Goal: Information Seeking & Learning: Compare options

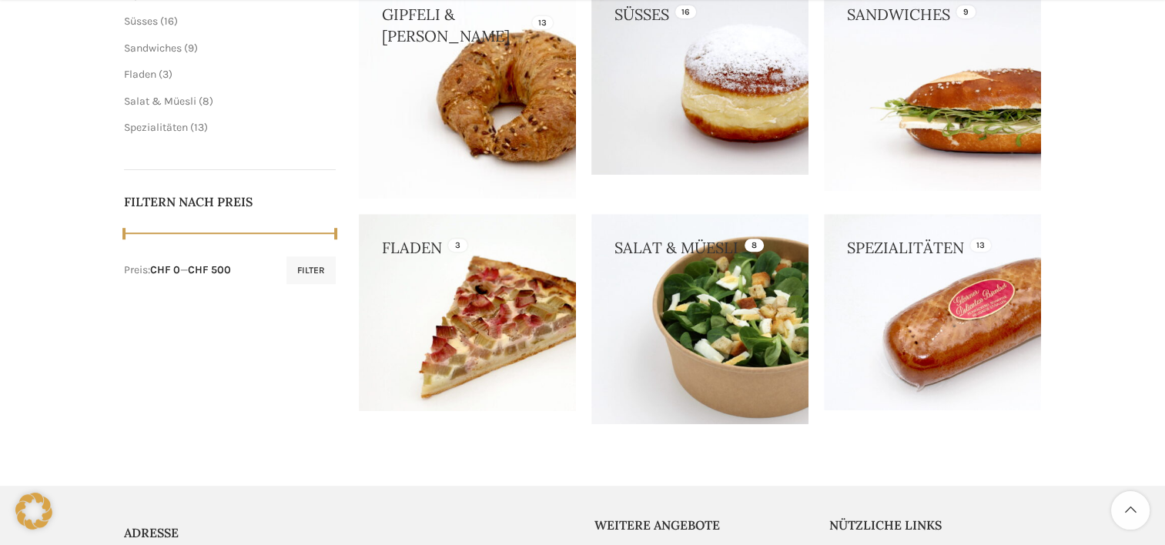
scroll to position [551, 0]
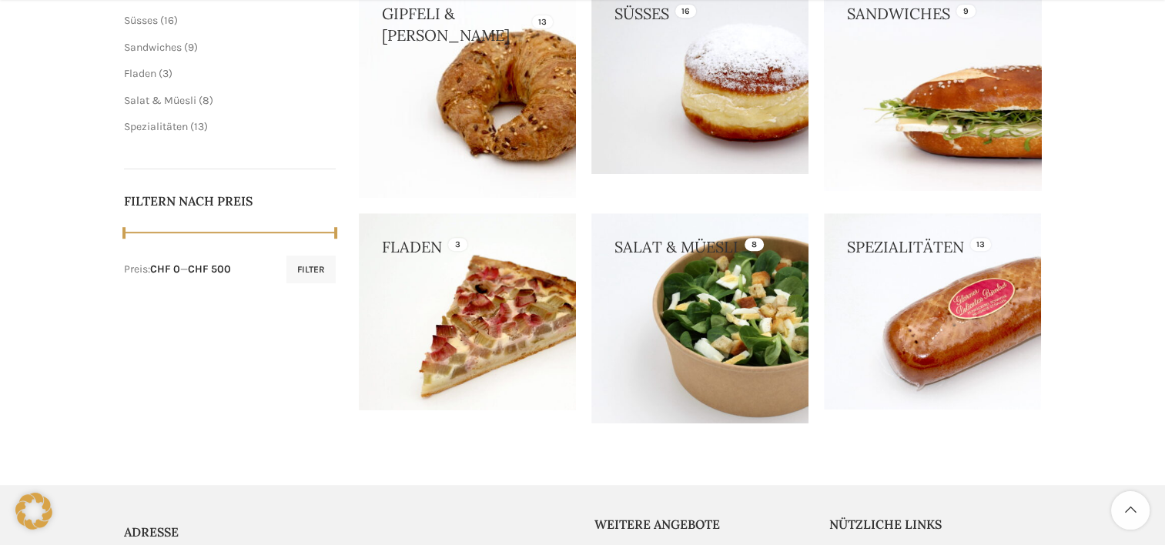
click at [910, 87] on link at bounding box center [932, 85] width 217 height 210
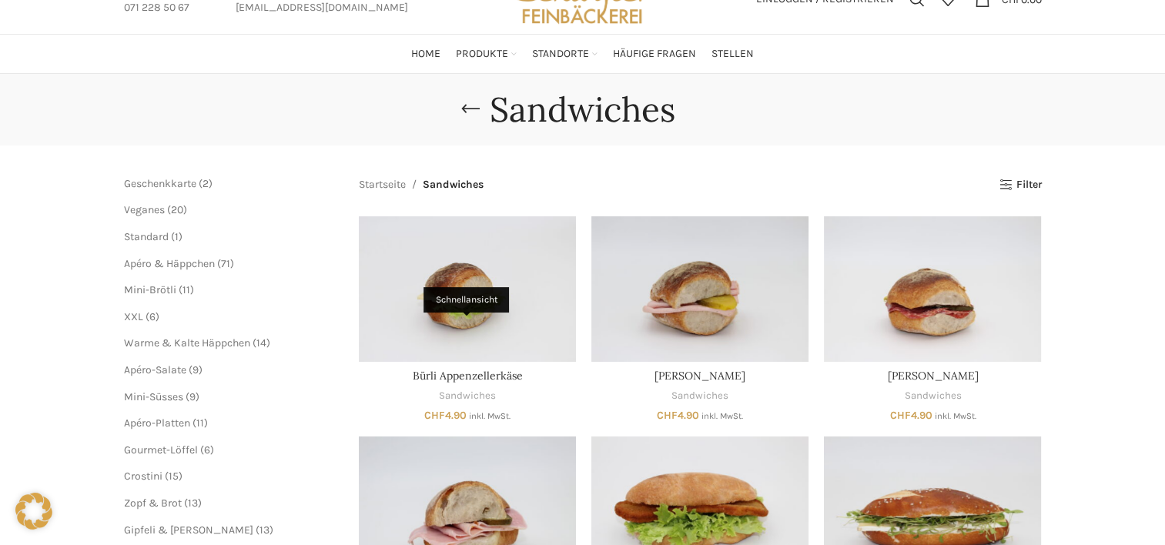
scroll to position [68, 0]
click at [401, 188] on link "Startseite" at bounding box center [382, 184] width 47 height 17
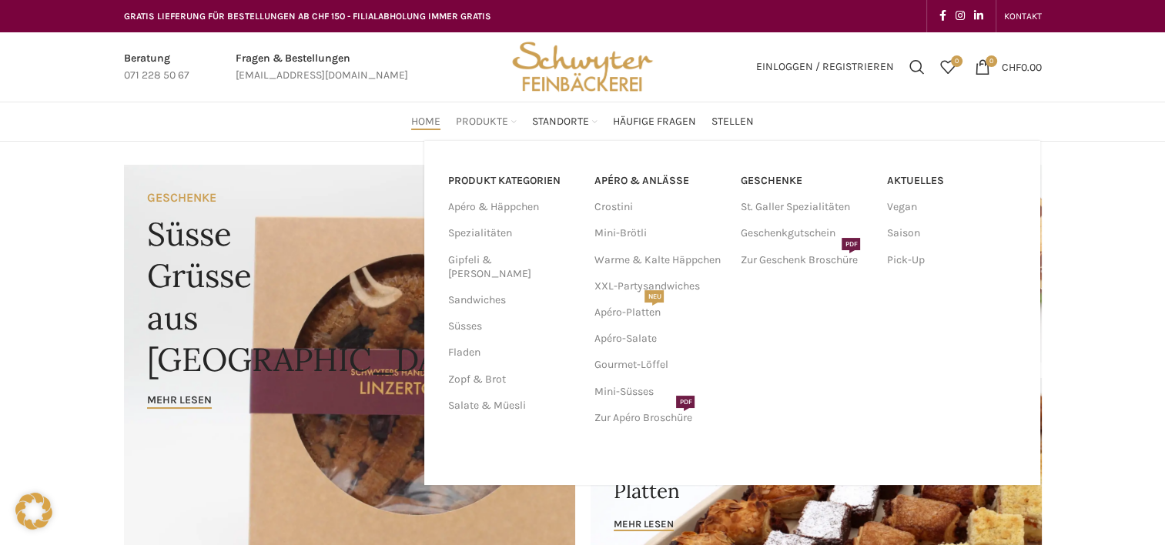
click at [472, 120] on span "Produkte" at bounding box center [482, 122] width 52 height 15
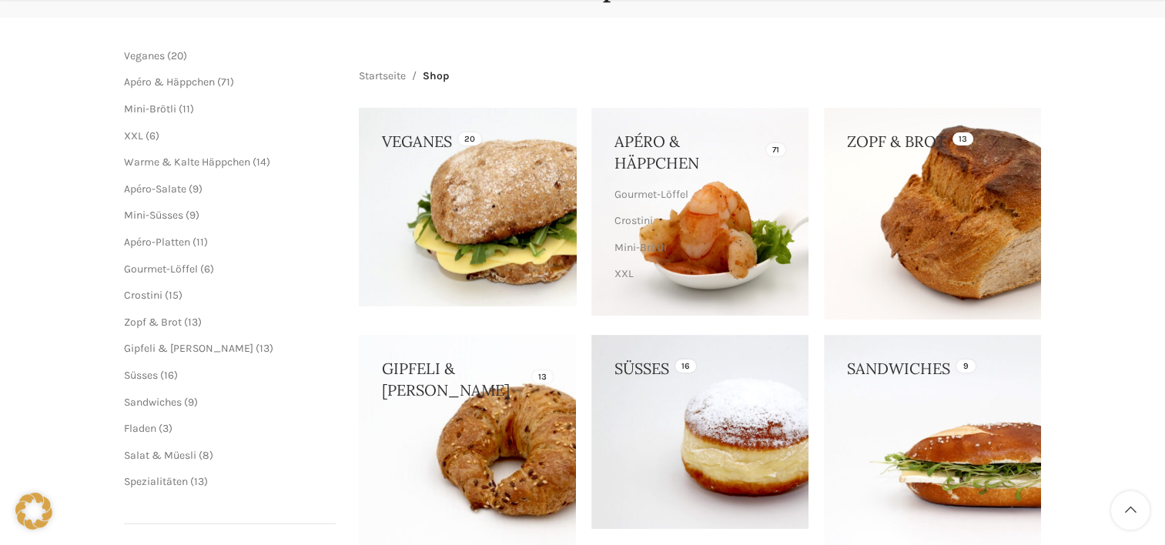
scroll to position [236, 0]
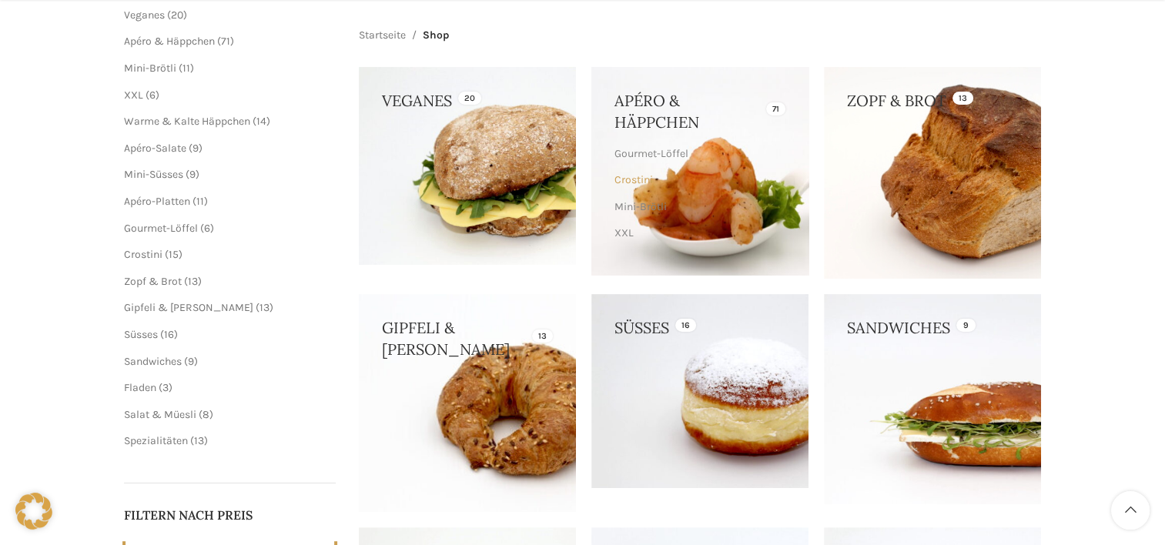
click at [747, 187] on link "Crostini" at bounding box center [698, 180] width 167 height 26
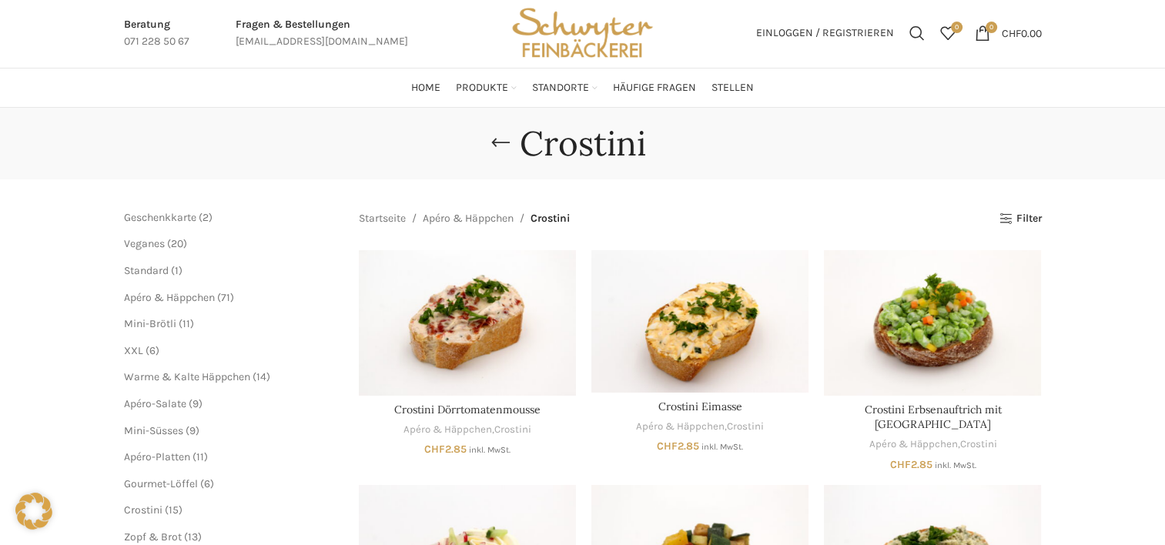
scroll to position [32, 0]
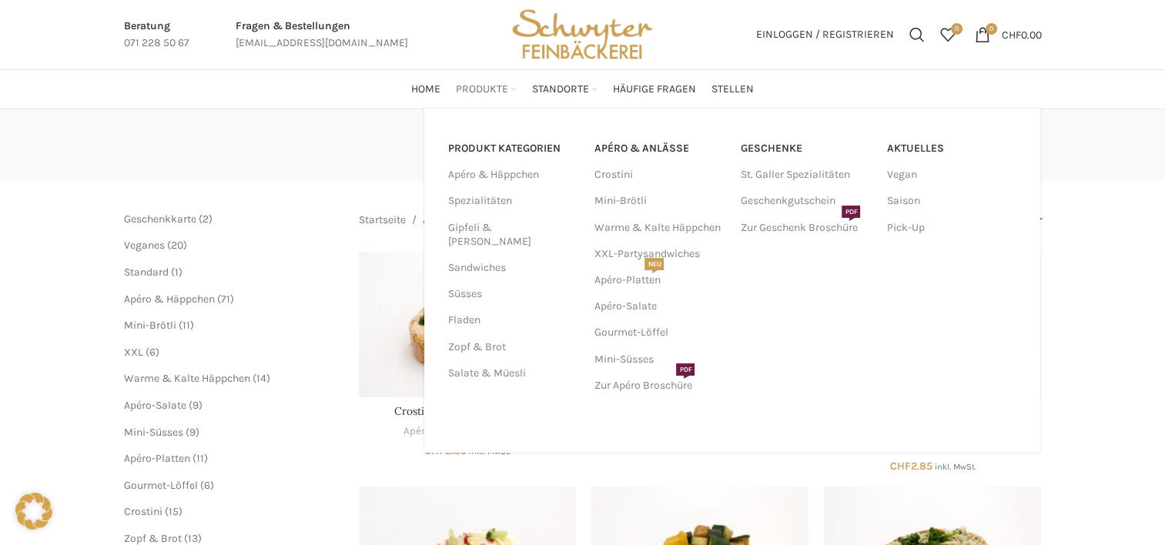
click at [471, 92] on span "Produkte" at bounding box center [482, 89] width 52 height 15
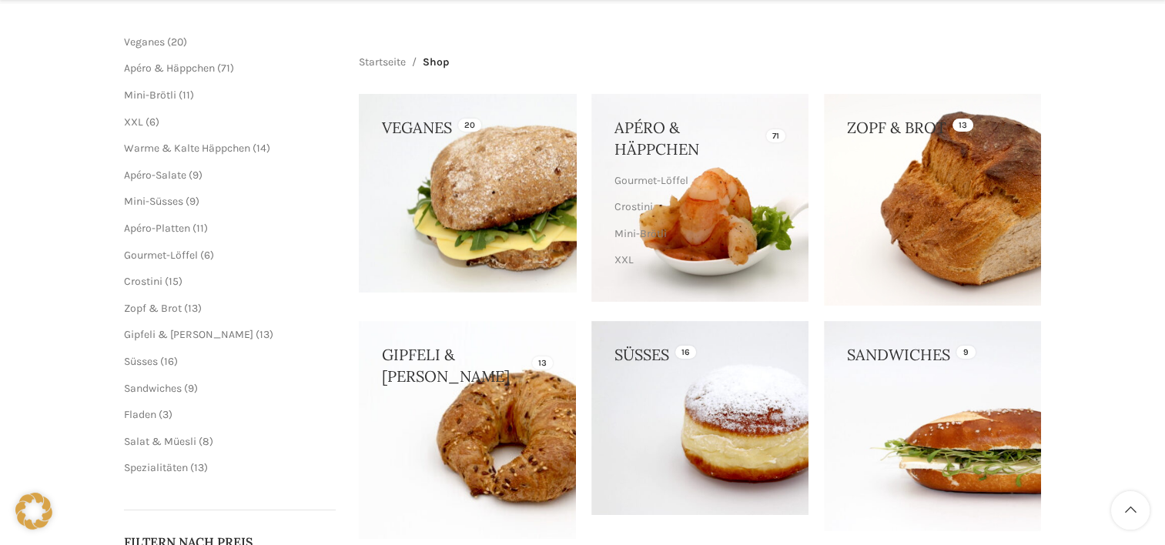
scroll to position [210, 0]
click at [481, 268] on link at bounding box center [467, 193] width 217 height 198
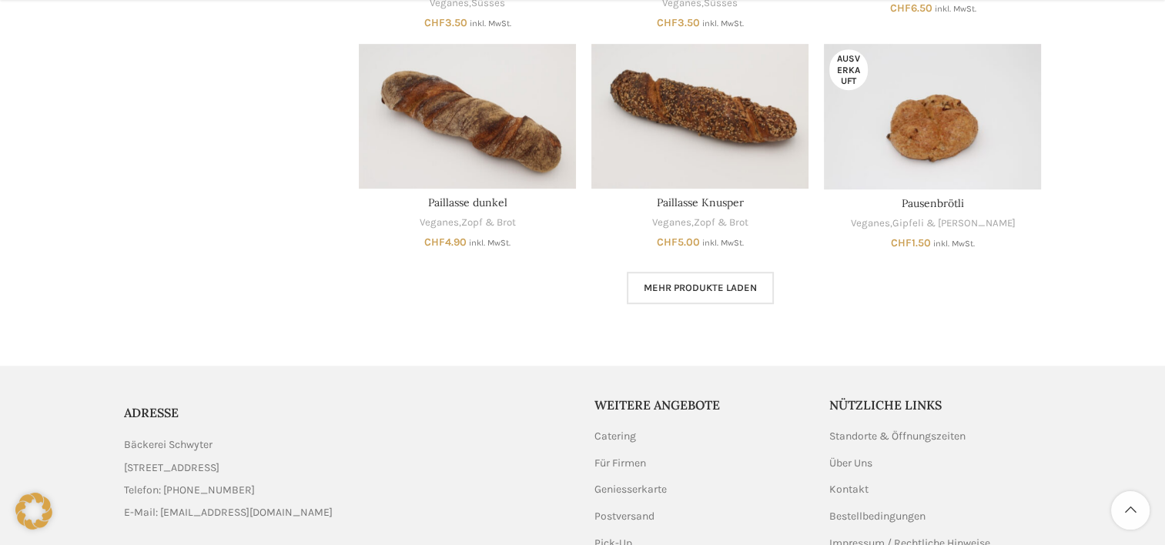
scroll to position [1041, 0]
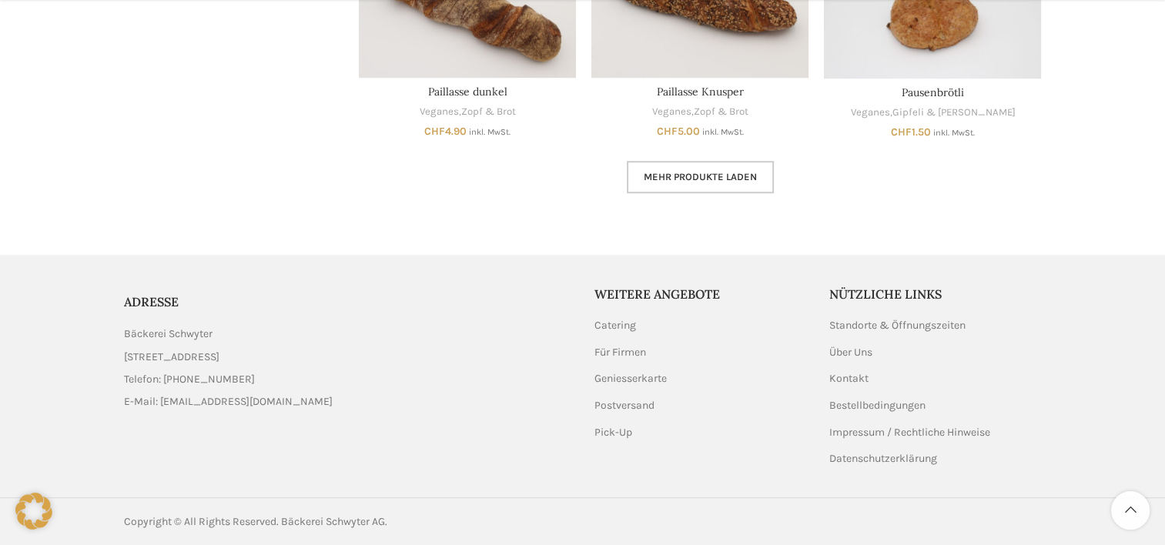
click at [688, 184] on link "Mehr Produkte laden" at bounding box center [700, 177] width 147 height 32
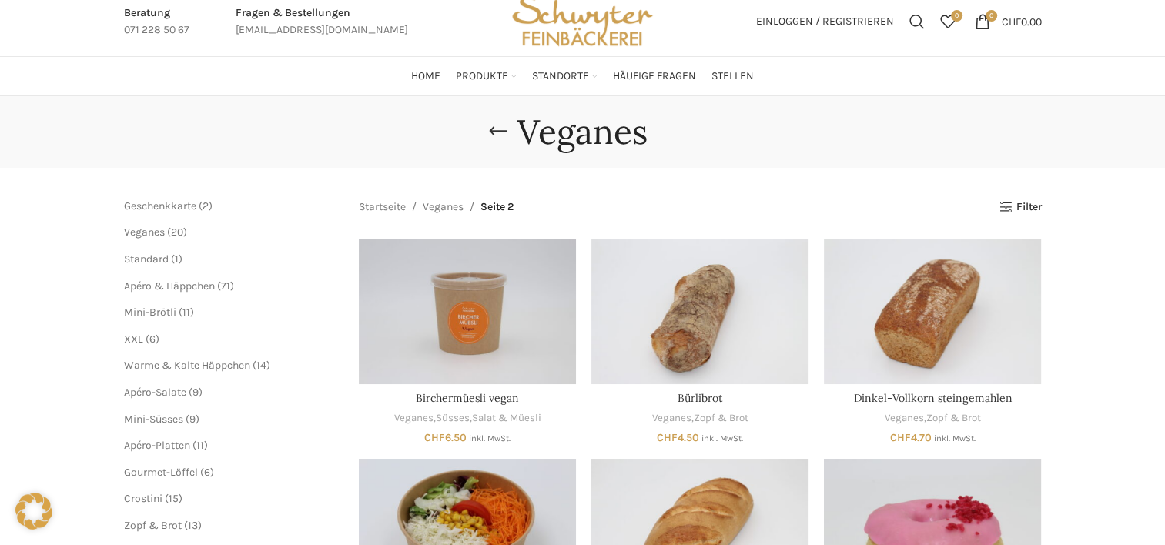
scroll to position [44, 0]
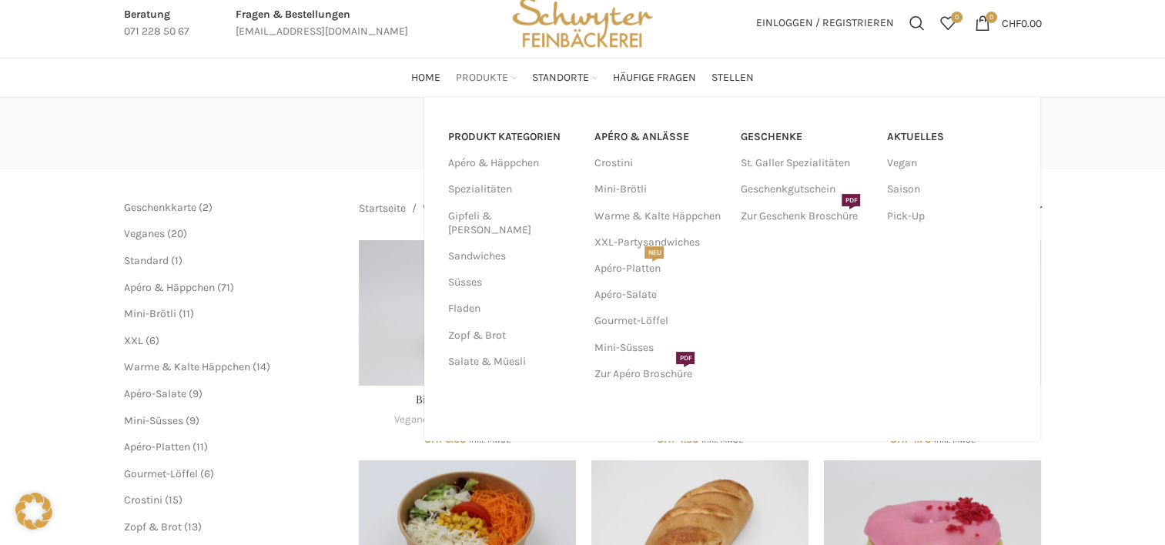
click at [477, 97] on div "PRODUKT KATEGORIEN Apéro & Häppchen Spezialitäten Gipfeli & Brötli Sandwiches S…" at bounding box center [732, 269] width 616 height 344
click at [481, 75] on span "Produkte" at bounding box center [482, 78] width 52 height 15
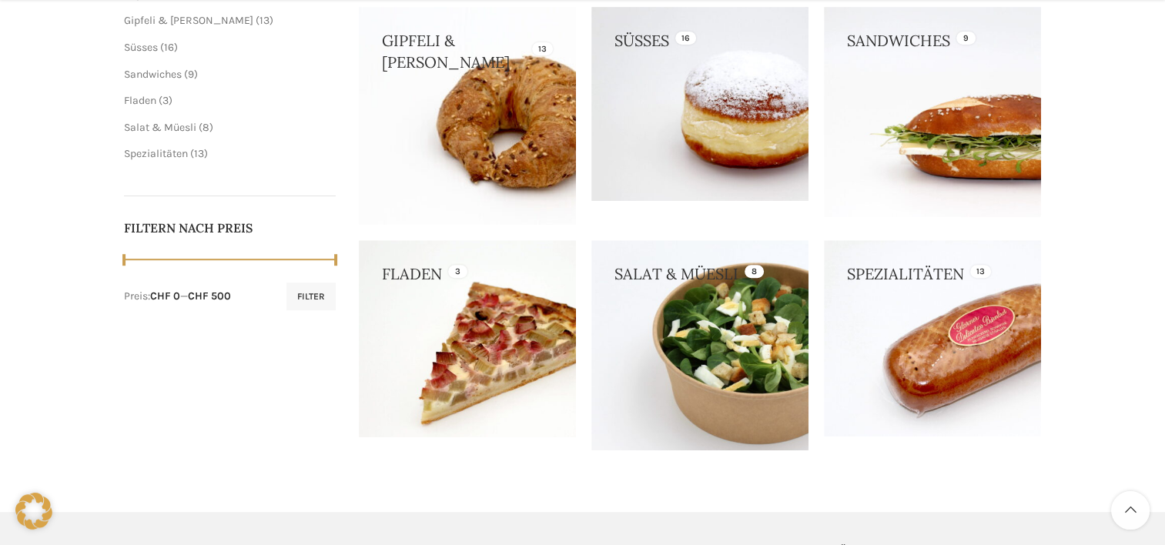
scroll to position [533, 0]
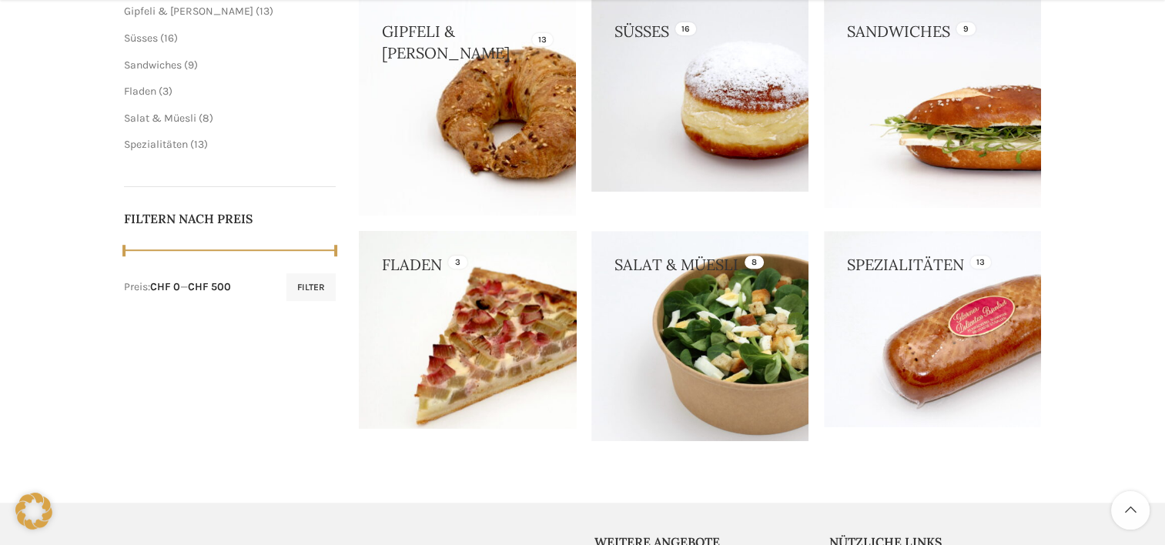
click at [474, 327] on link at bounding box center [467, 330] width 217 height 198
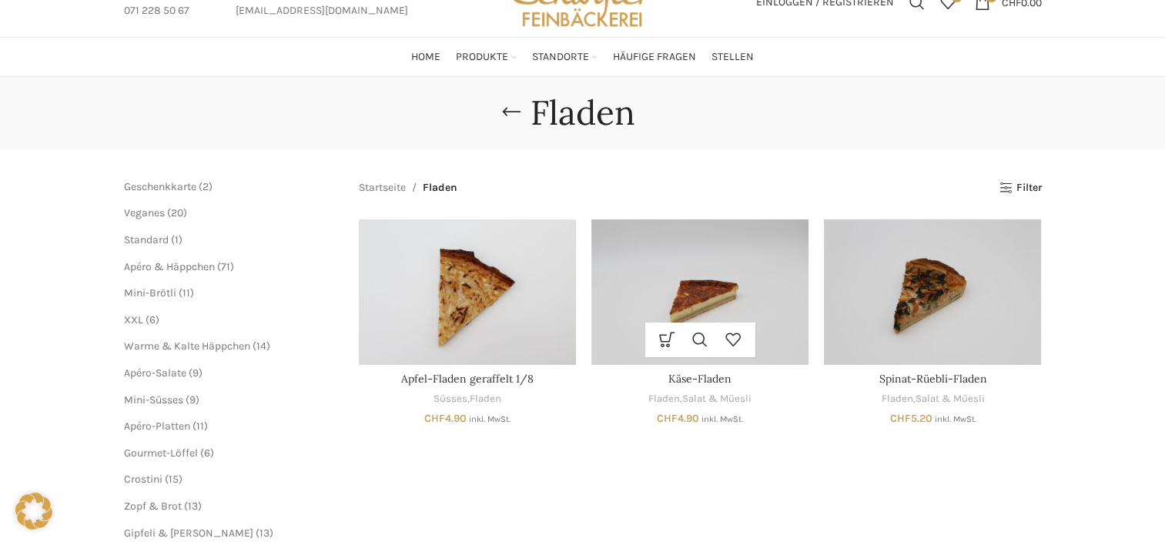
scroll to position [64, 0]
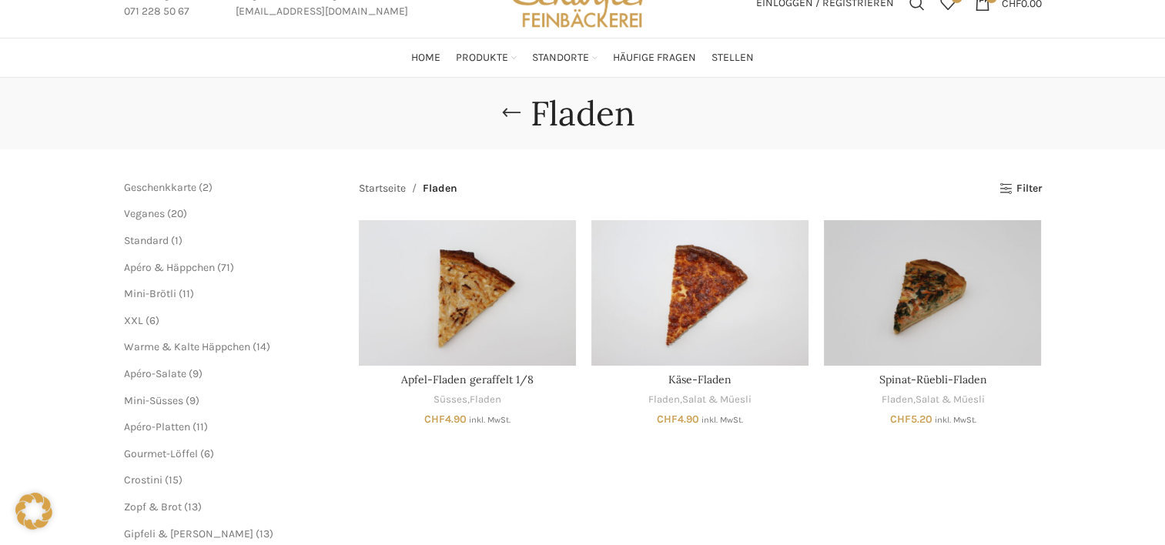
click at [391, 188] on link "Startseite" at bounding box center [382, 188] width 47 height 17
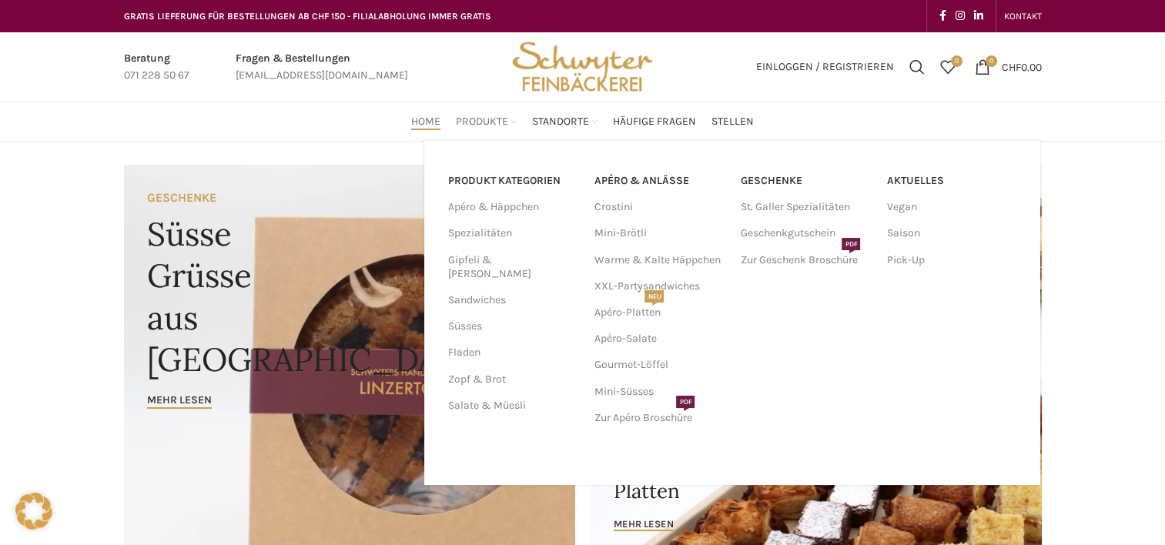
click at [482, 115] on span "Produkte" at bounding box center [482, 122] width 52 height 15
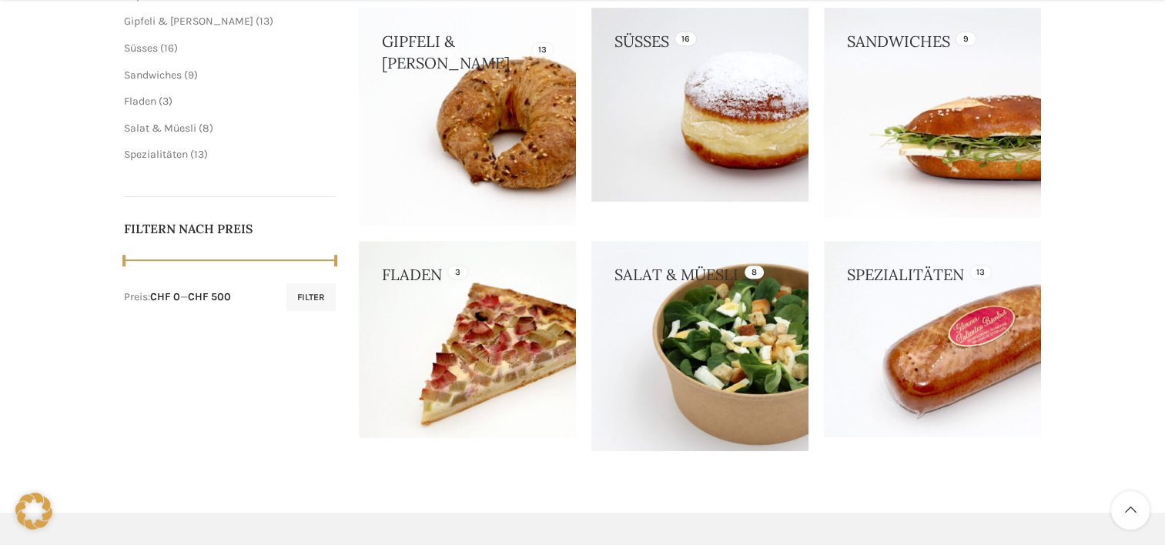
scroll to position [585, 0]
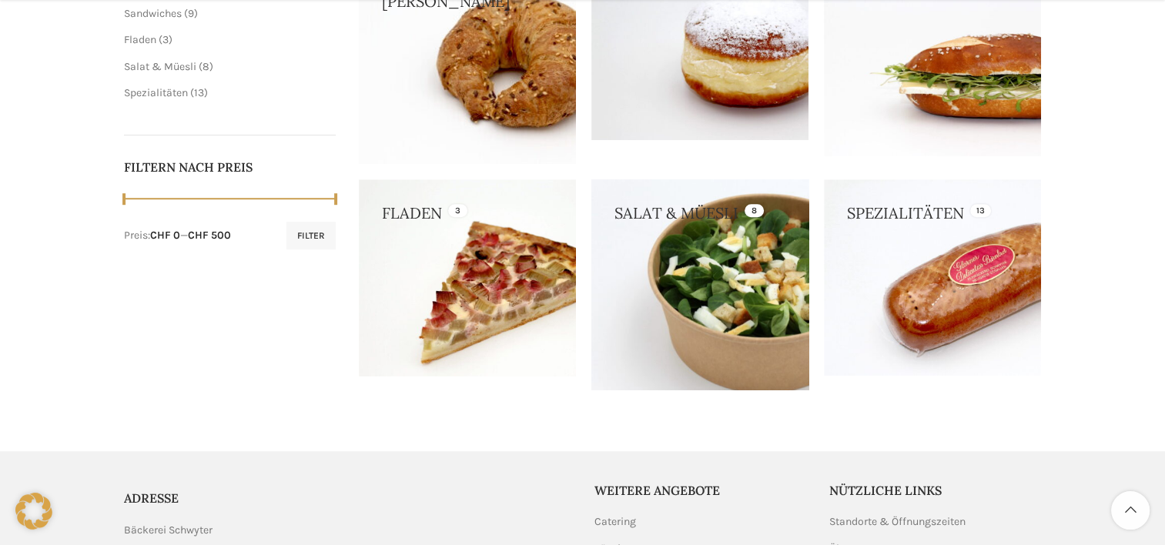
click at [717, 263] on link at bounding box center [700, 284] width 217 height 210
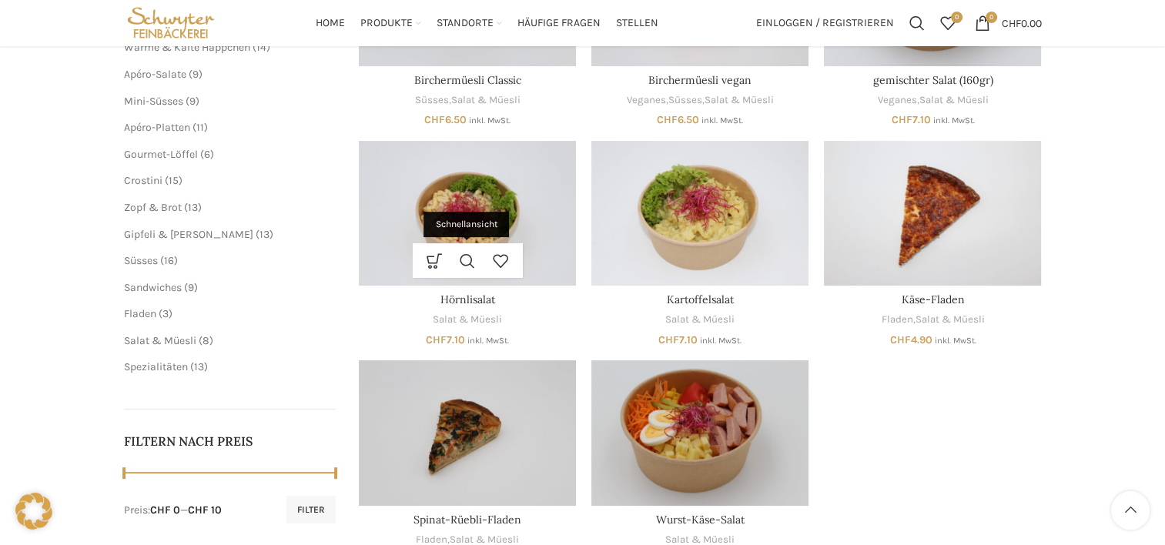
scroll to position [394, 0]
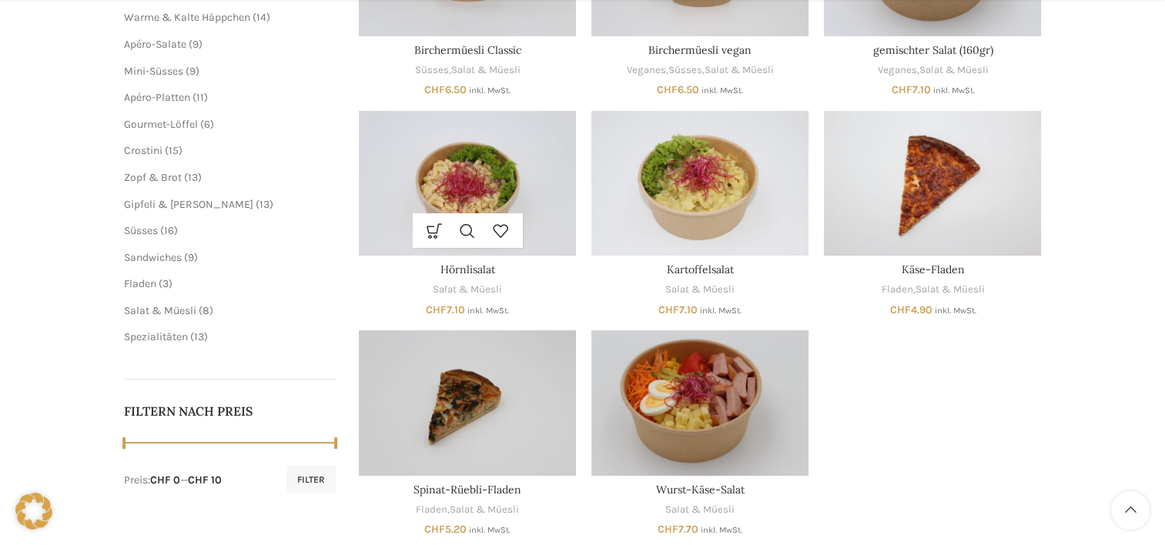
click at [488, 173] on img "Hörnlisalat" at bounding box center [467, 183] width 217 height 145
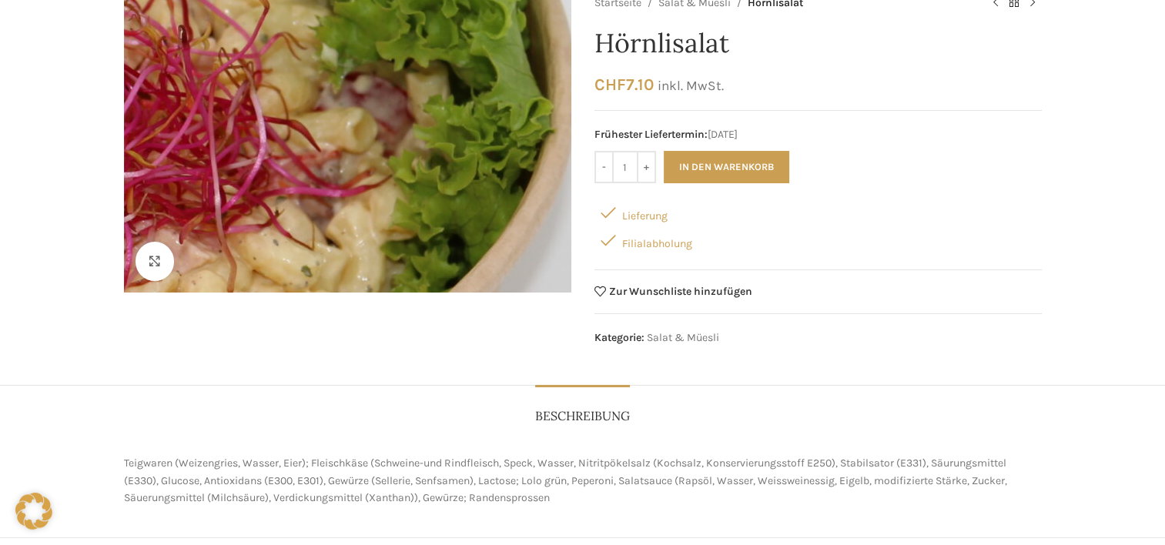
scroll to position [181, 0]
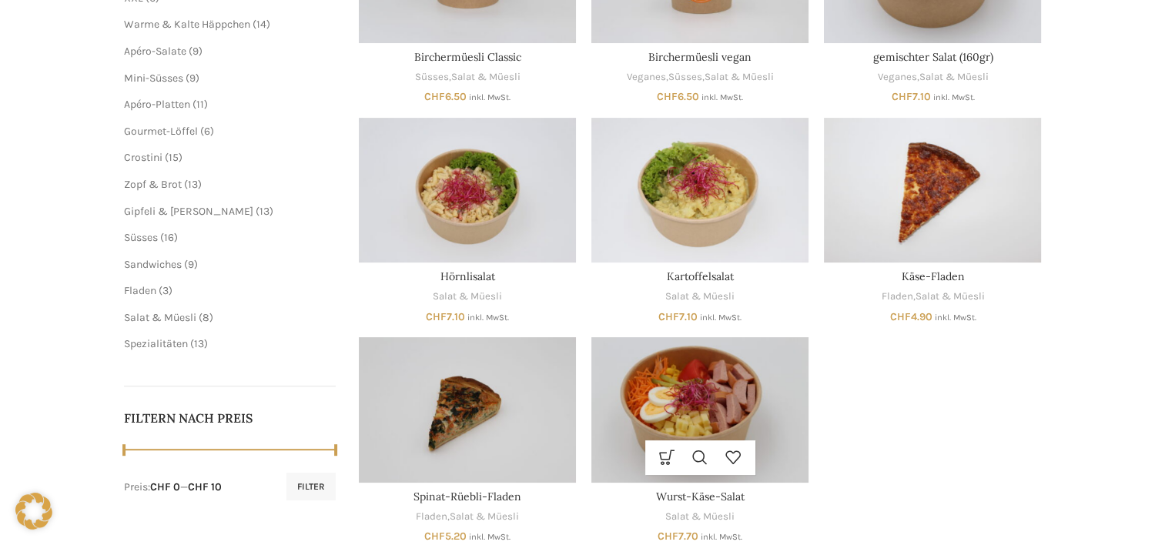
scroll to position [387, 0]
click at [749, 373] on img "Wurst-Käse-Salat" at bounding box center [700, 409] width 217 height 145
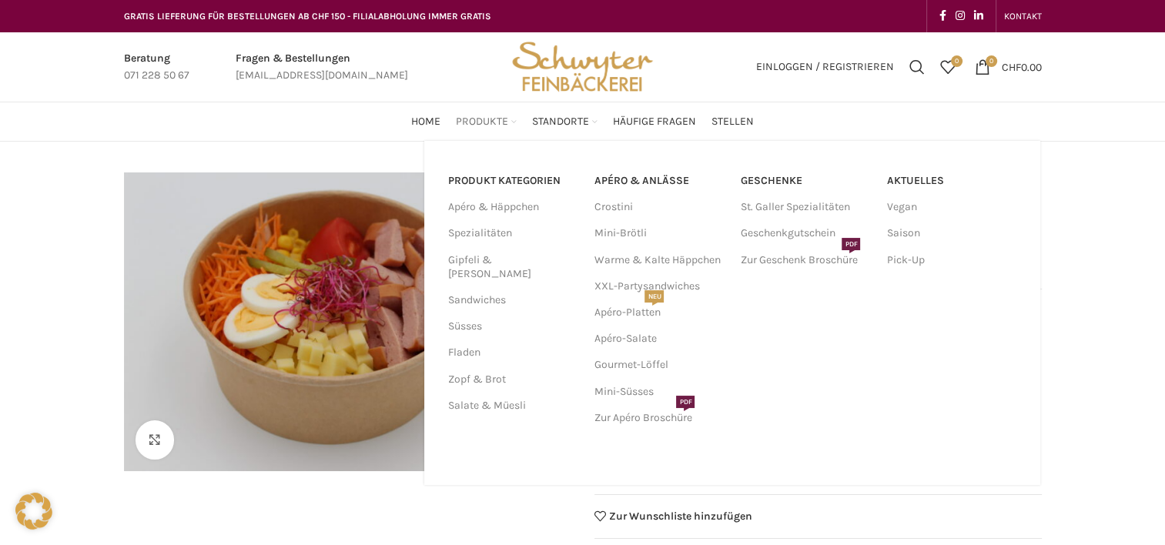
click at [496, 125] on span "Produkte" at bounding box center [482, 122] width 52 height 15
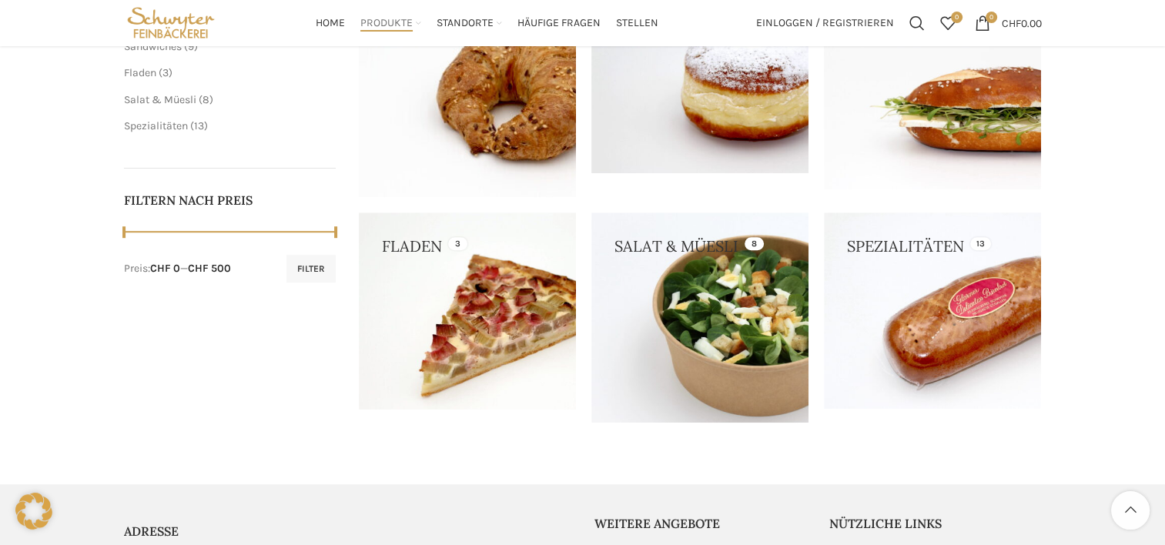
scroll to position [551, 0]
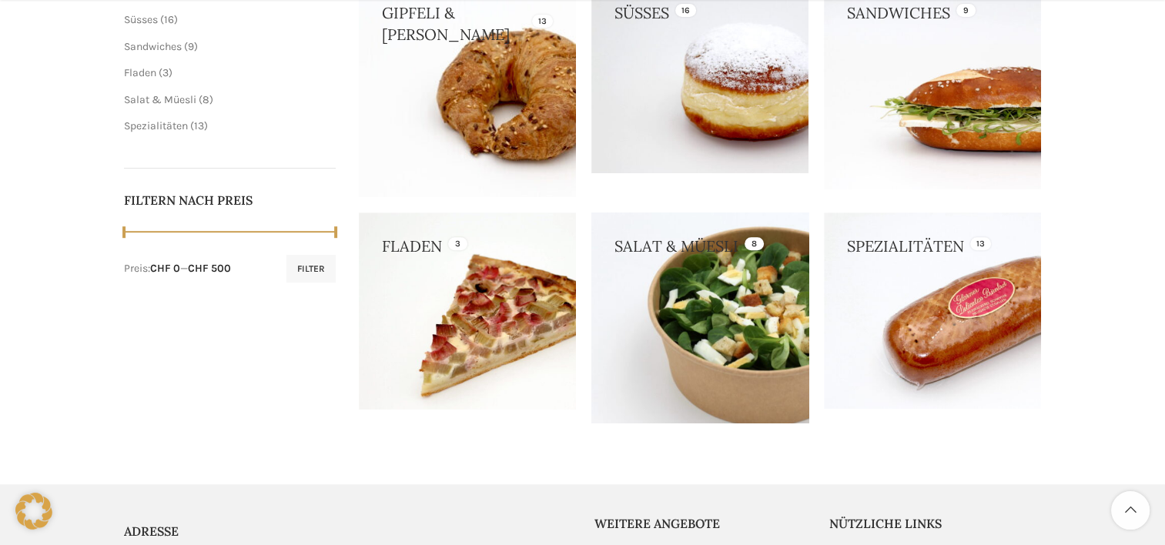
click at [678, 308] on link at bounding box center [700, 318] width 217 height 210
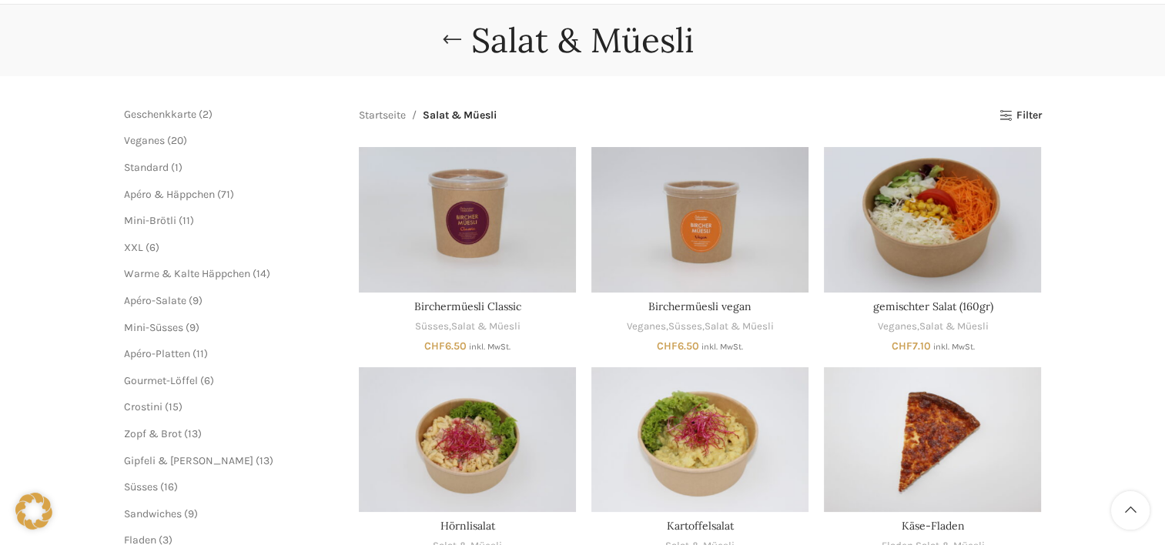
scroll to position [129, 0]
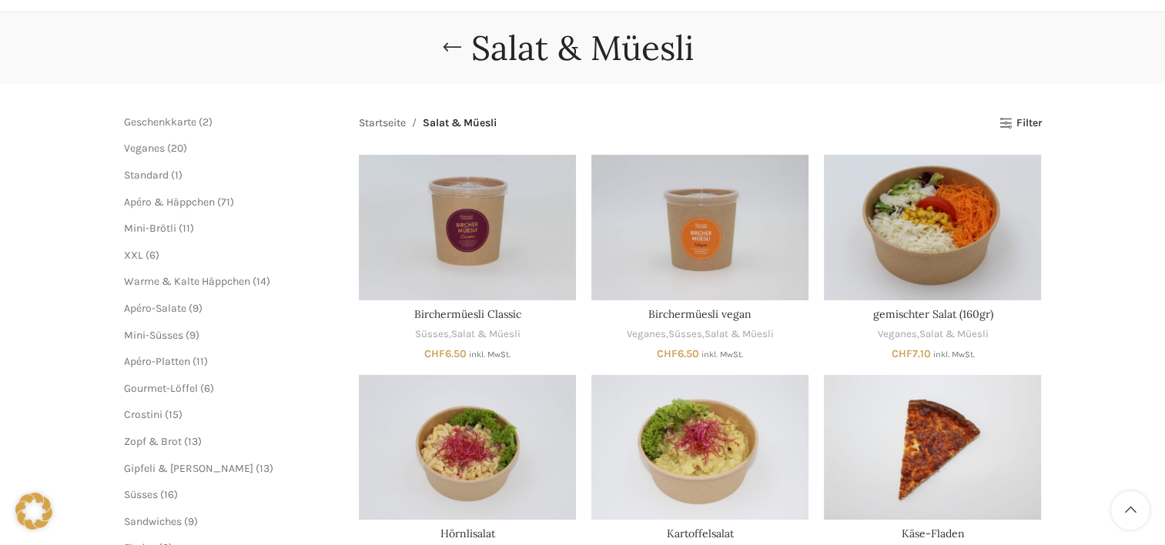
click at [395, 119] on link "Startseite" at bounding box center [382, 123] width 47 height 17
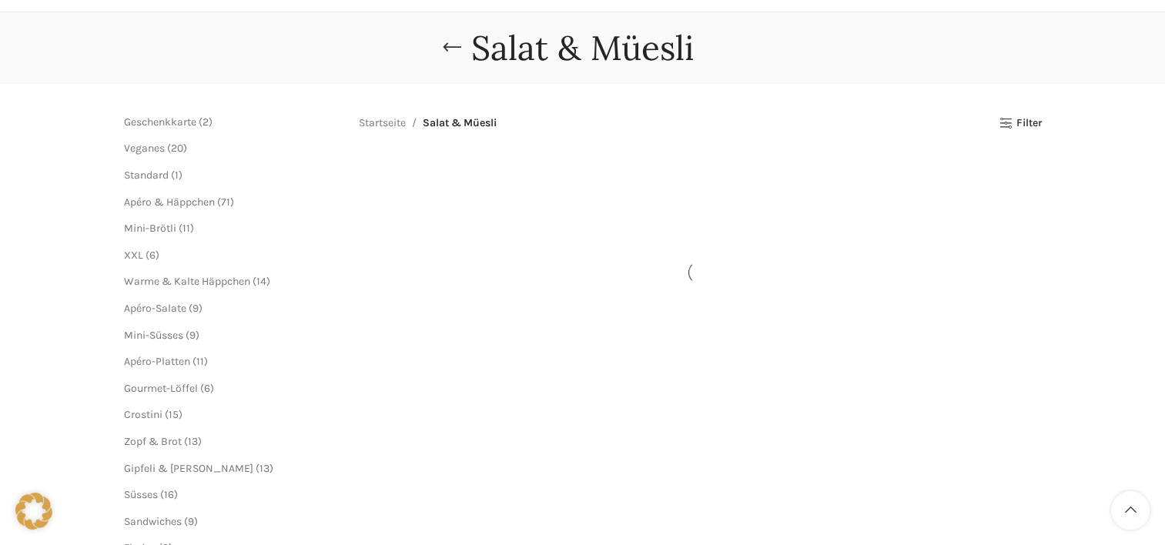
scroll to position [122, 0]
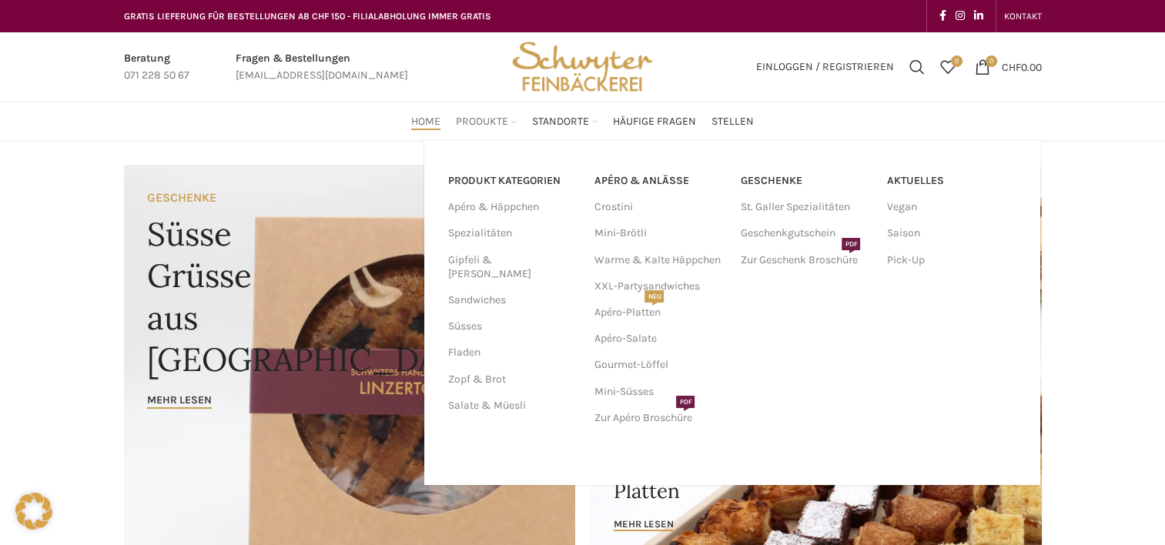
click at [475, 120] on span "Produkte" at bounding box center [482, 122] width 52 height 15
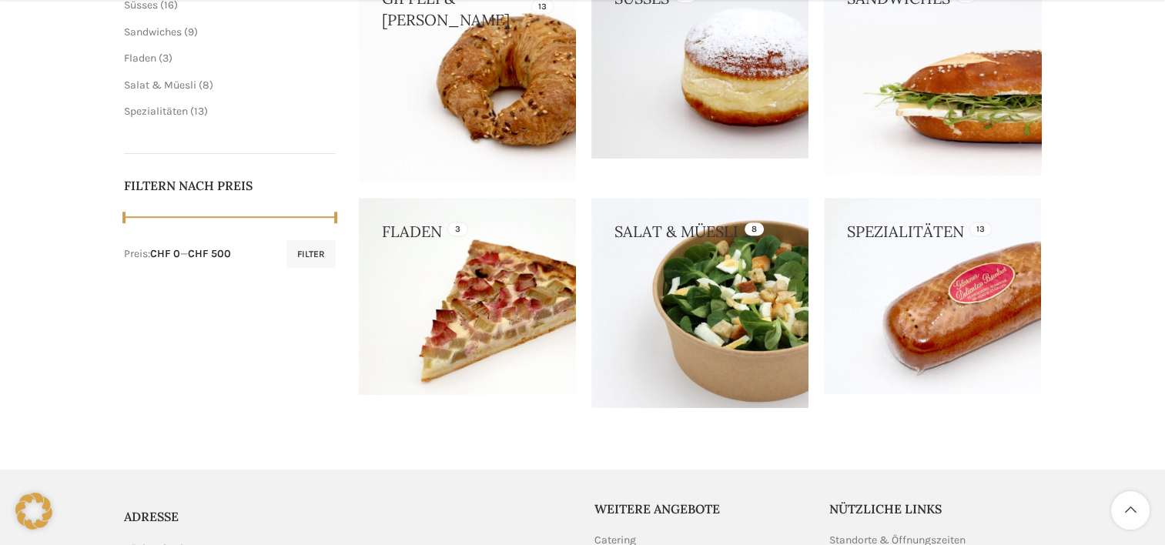
scroll to position [572, 0]
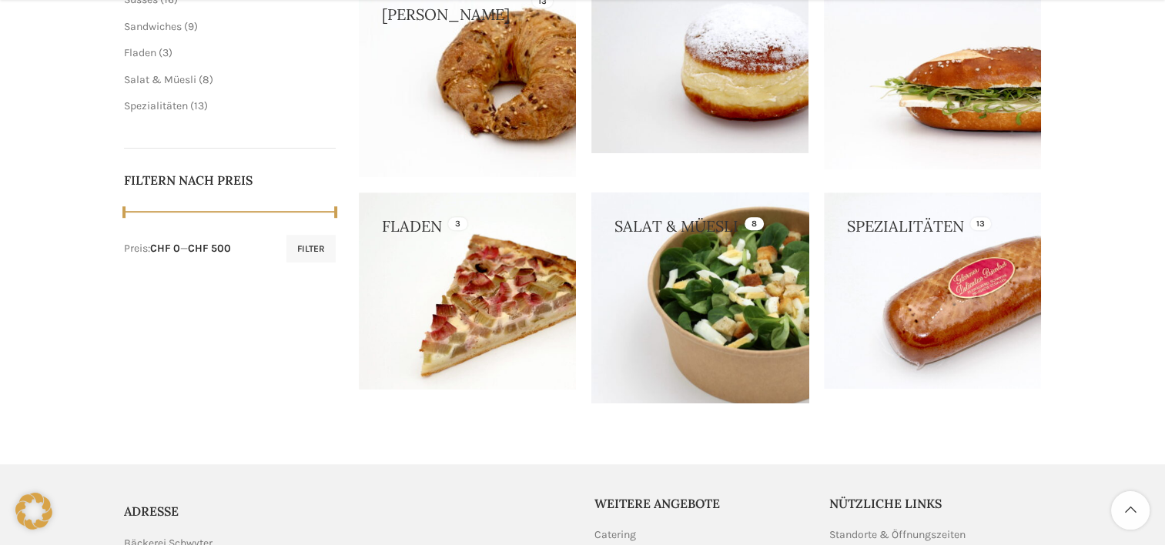
click at [704, 289] on link at bounding box center [700, 298] width 217 height 210
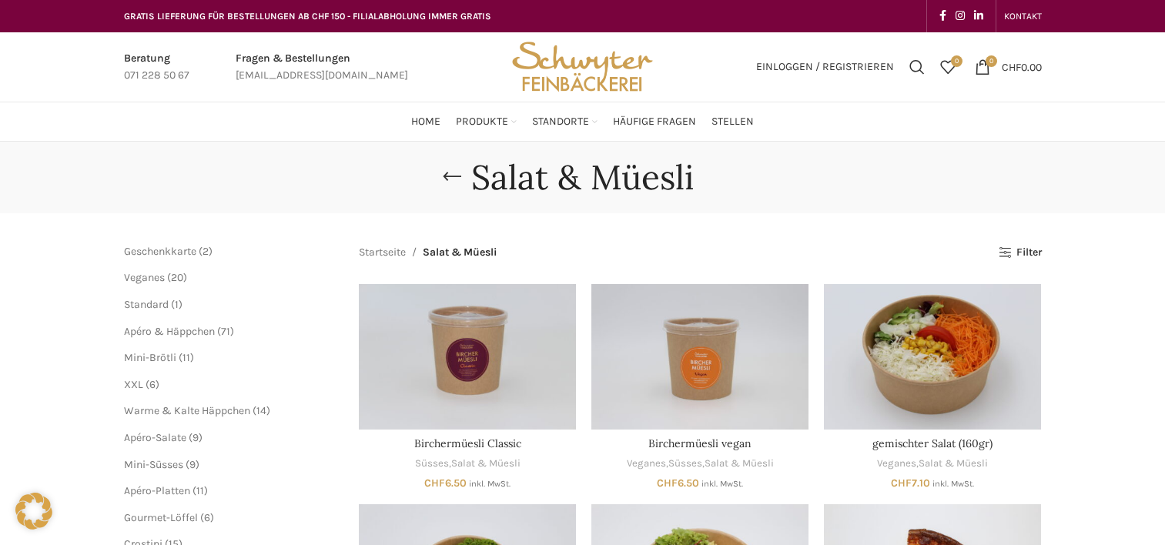
scroll to position [59, 0]
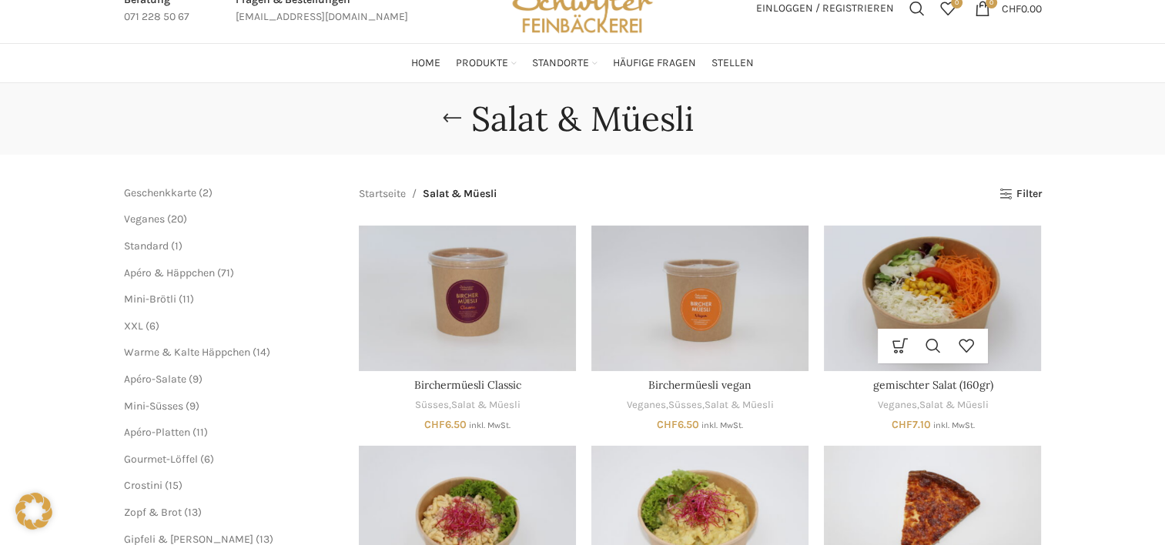
click at [958, 290] on img "gemischter Salat (160gr)" at bounding box center [932, 298] width 217 height 145
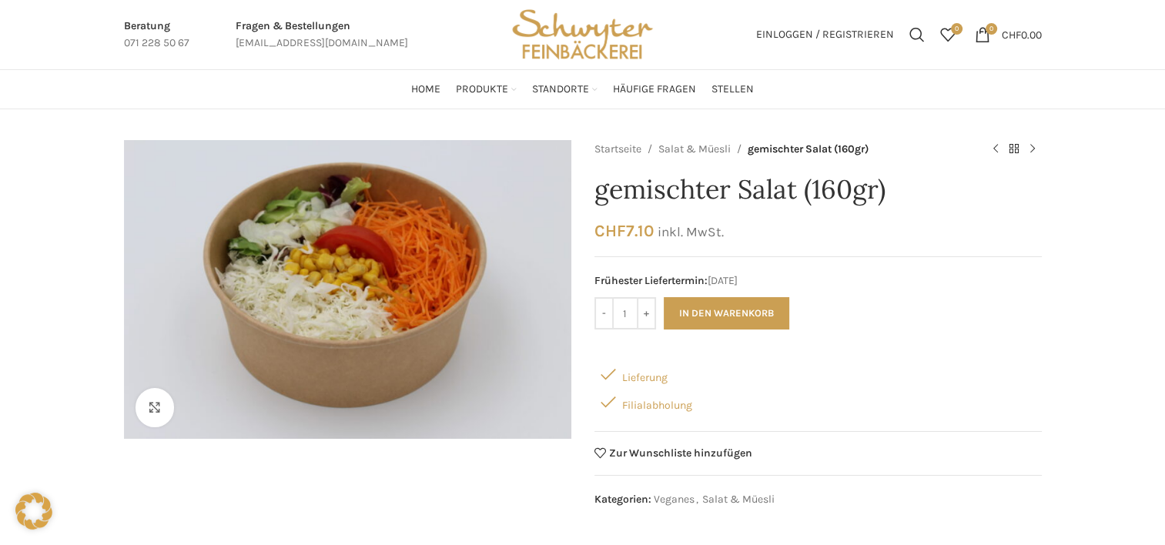
scroll to position [31, 0]
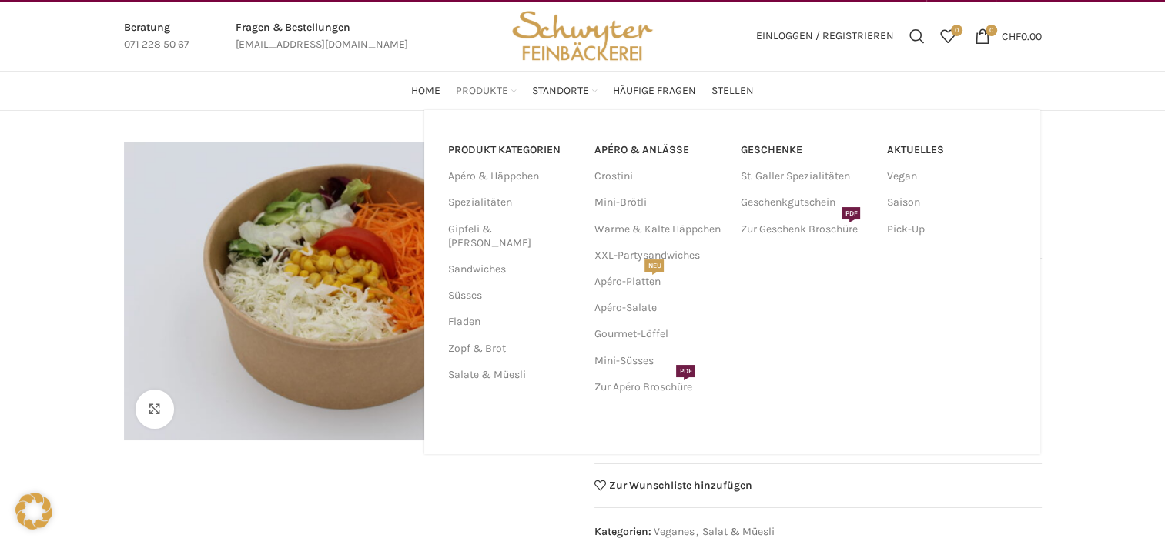
click at [492, 88] on span "Produkte" at bounding box center [482, 91] width 52 height 15
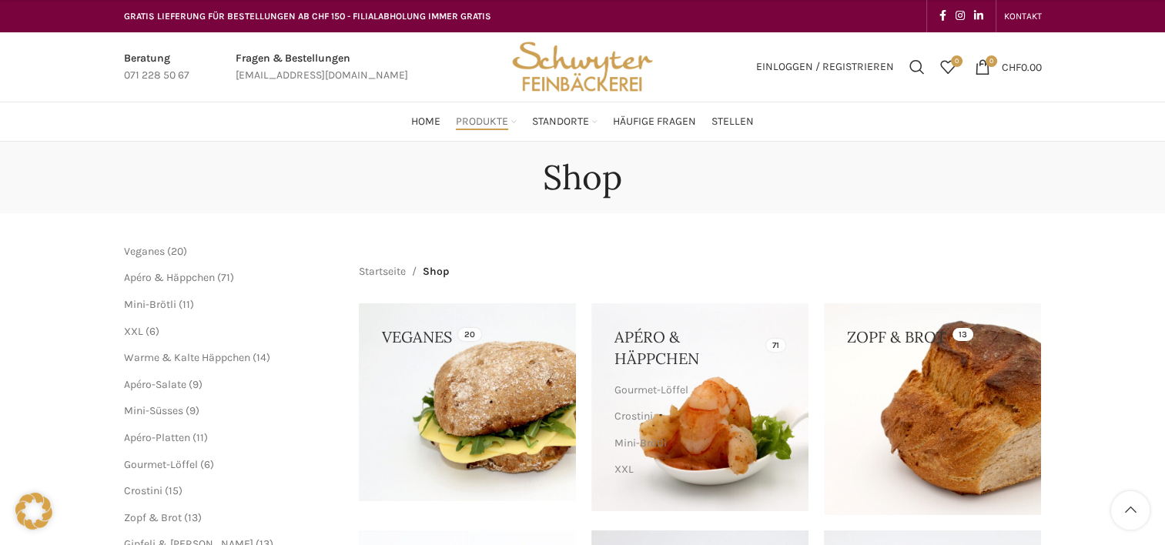
scroll to position [157, 0]
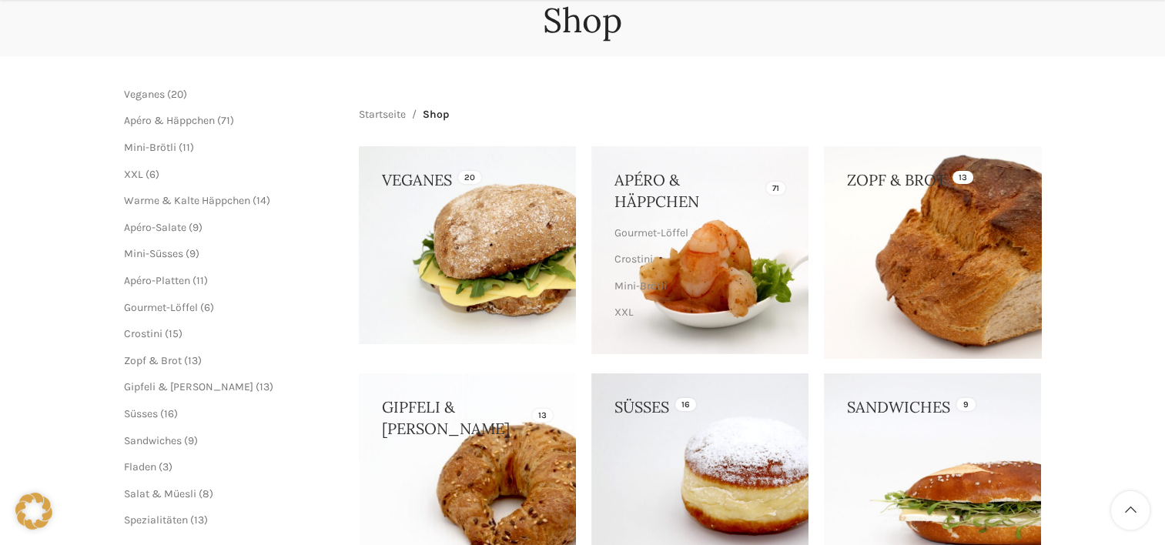
click at [1028, 271] on link at bounding box center [932, 252] width 217 height 212
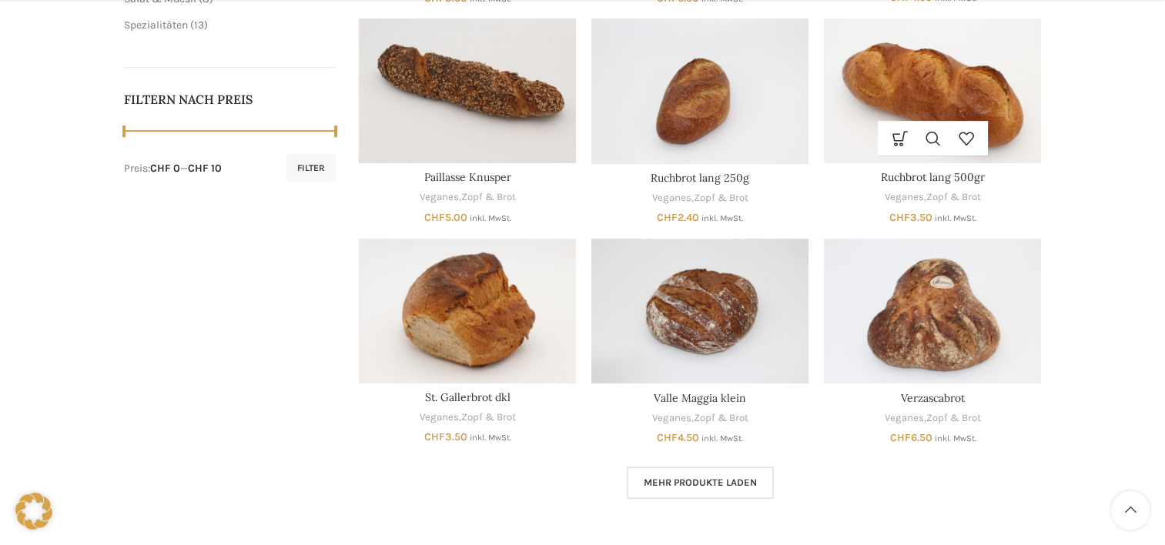
scroll to position [708, 0]
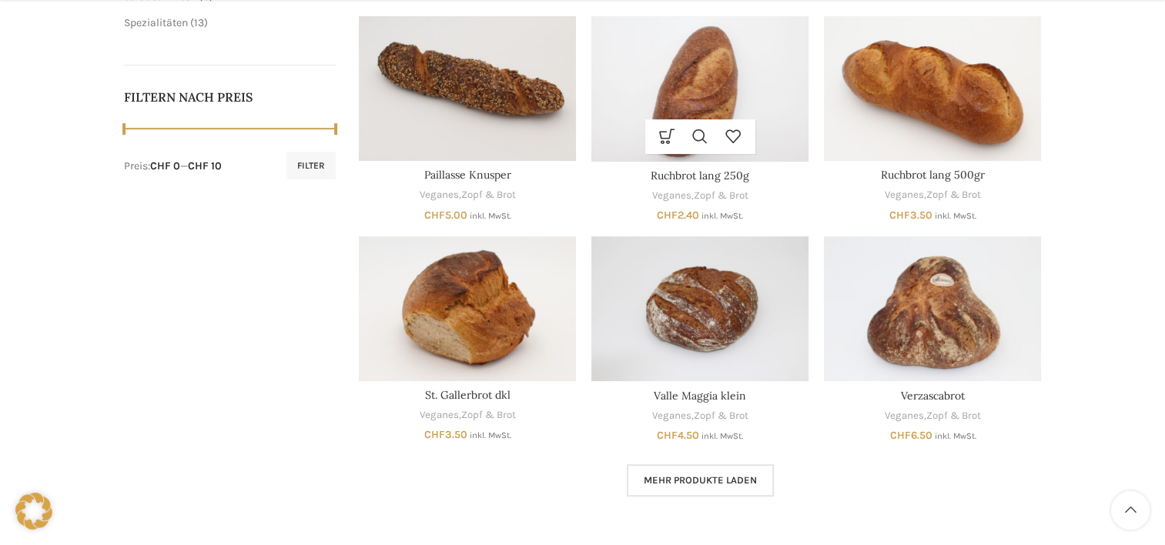
click at [720, 102] on img "Ruchbrot lang 250g" at bounding box center [700, 88] width 217 height 145
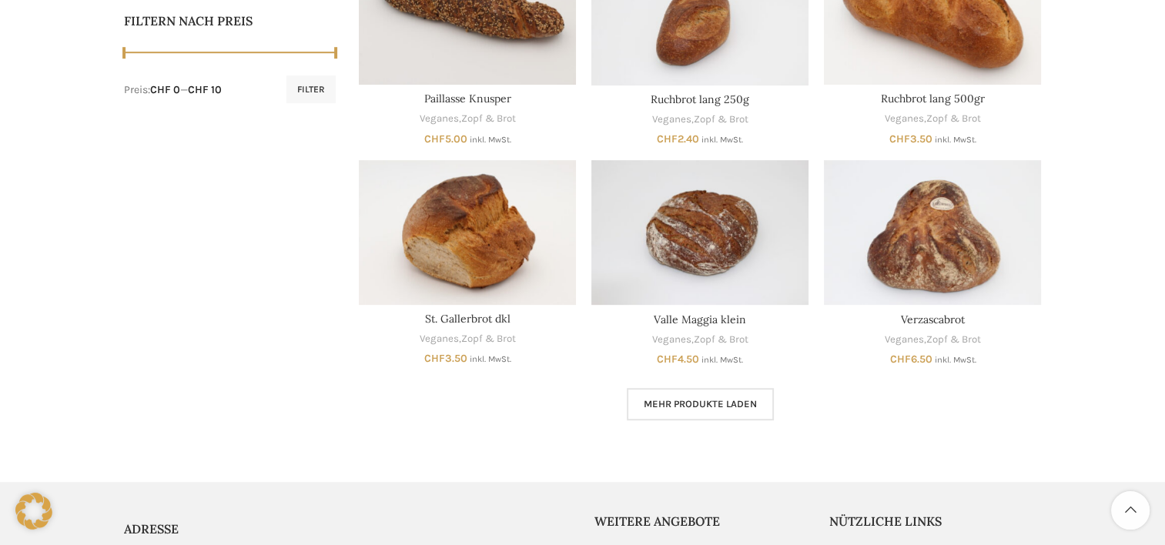
scroll to position [785, 0]
click at [719, 397] on span "Mehr Produkte laden" at bounding box center [700, 403] width 113 height 12
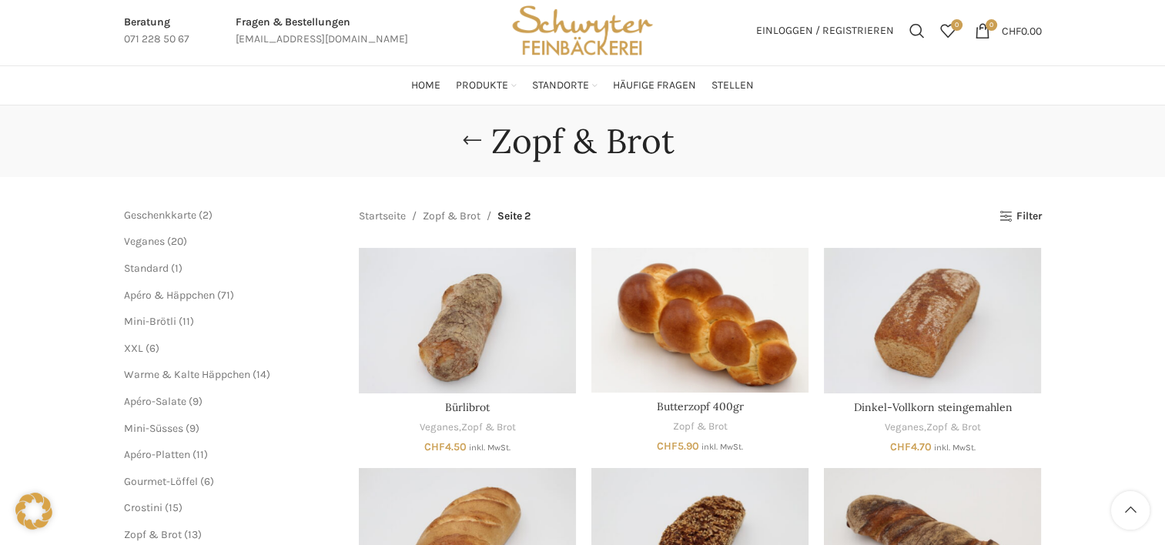
scroll to position [95, 0]
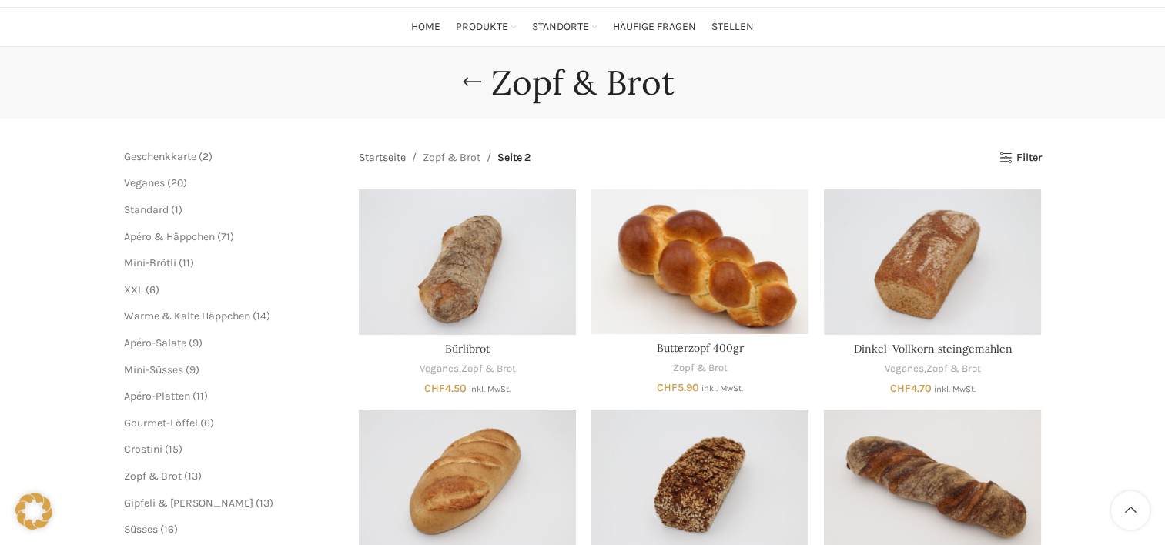
click at [389, 160] on link "Startseite" at bounding box center [382, 157] width 47 height 17
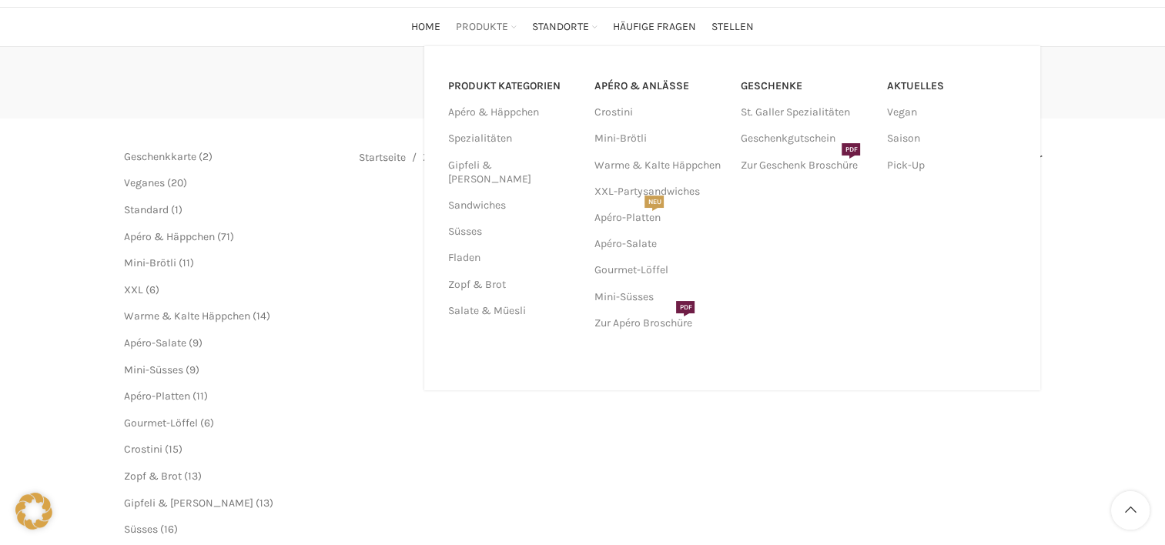
click at [498, 32] on span "Produkte" at bounding box center [482, 27] width 52 height 15
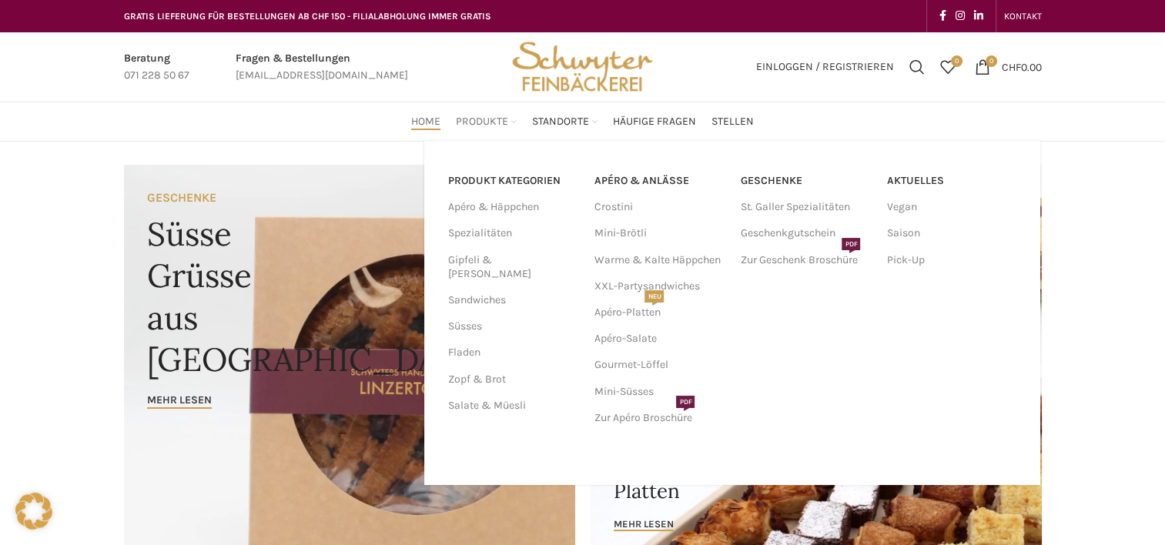
click at [481, 119] on span "Produkte" at bounding box center [482, 122] width 52 height 15
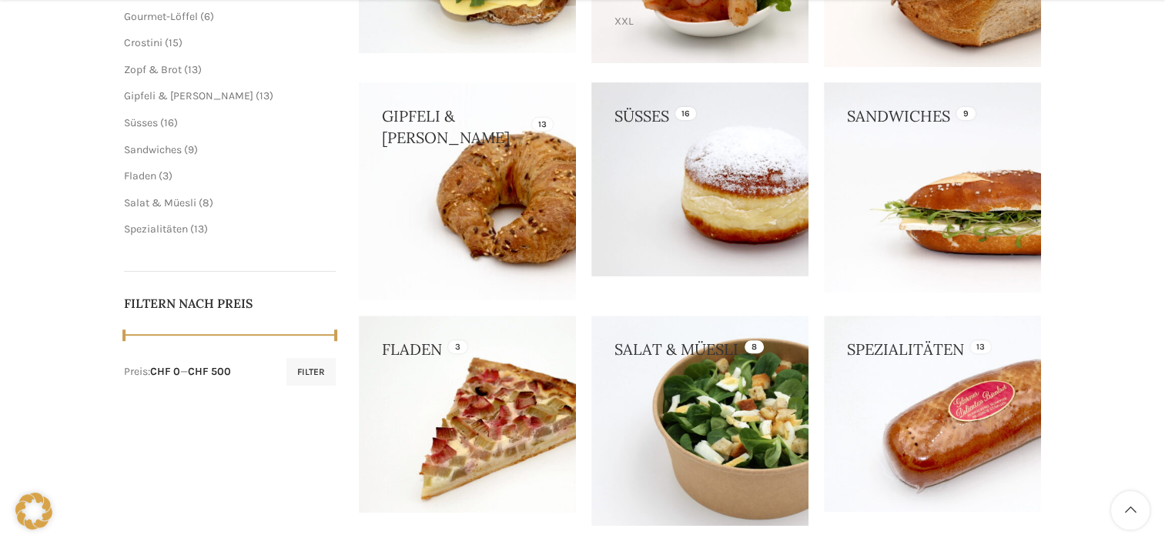
scroll to position [449, 0]
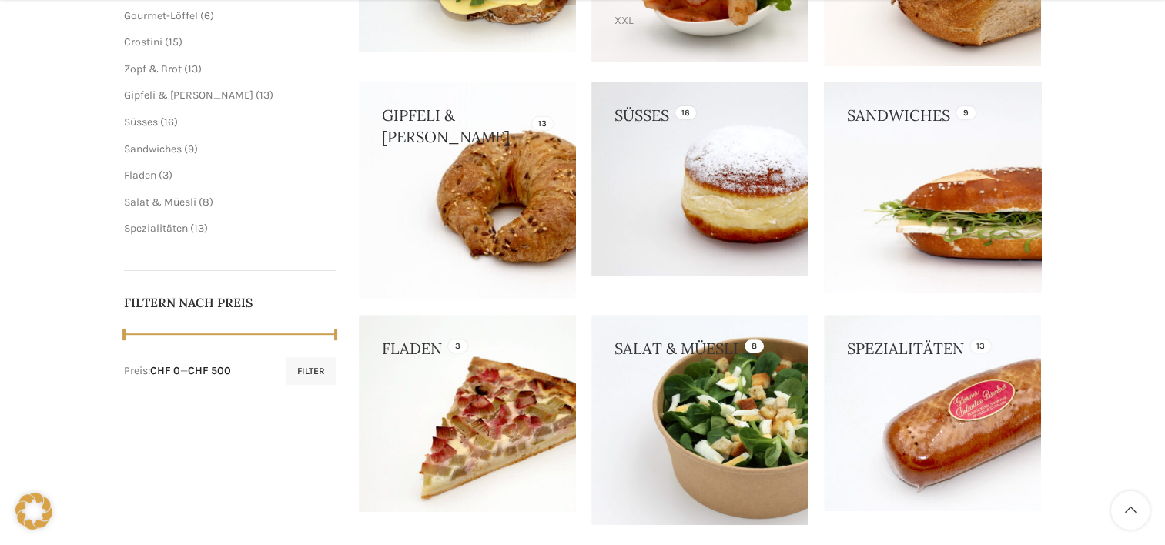
click at [957, 190] on link at bounding box center [932, 187] width 217 height 210
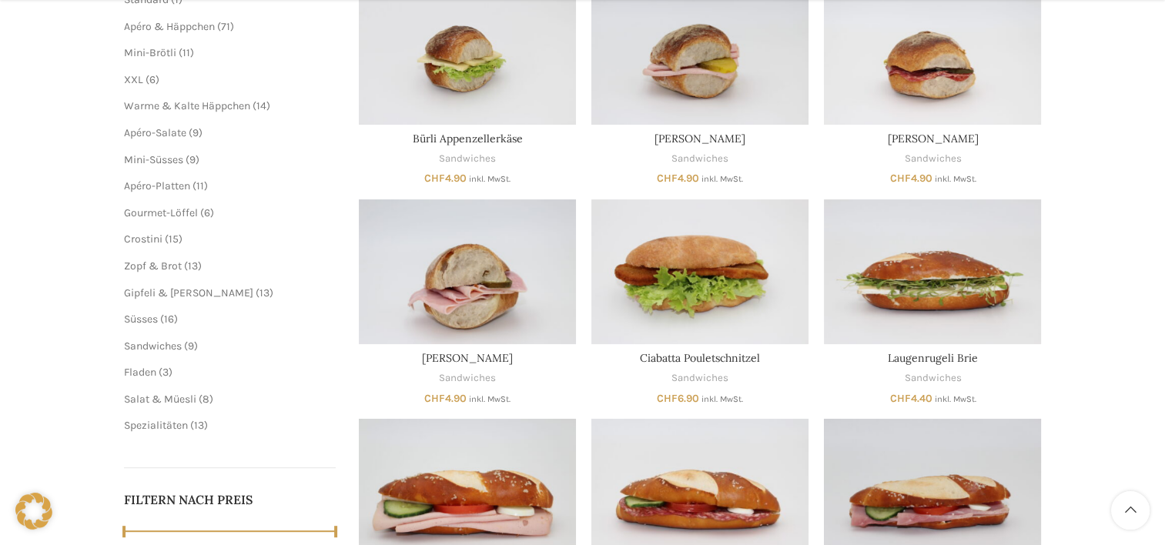
scroll to position [533, 0]
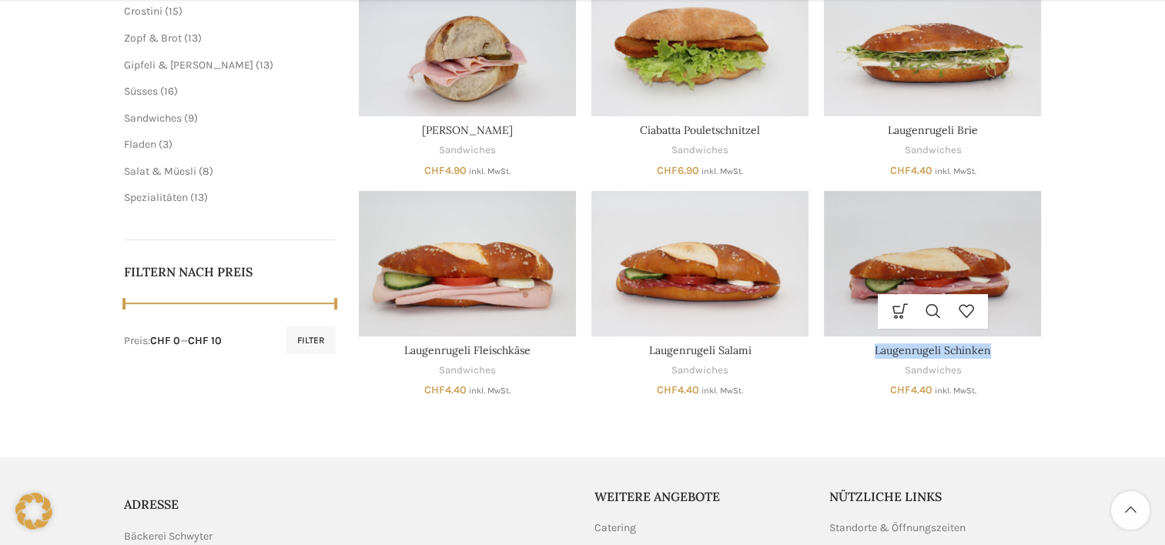
drag, startPoint x: 872, startPoint y: 354, endPoint x: 993, endPoint y: 353, distance: 120.9
click at [993, 353] on h3 "Laugenrugeli Schinken" at bounding box center [932, 351] width 217 height 15
copy link "Laugenrugeli Schinken"
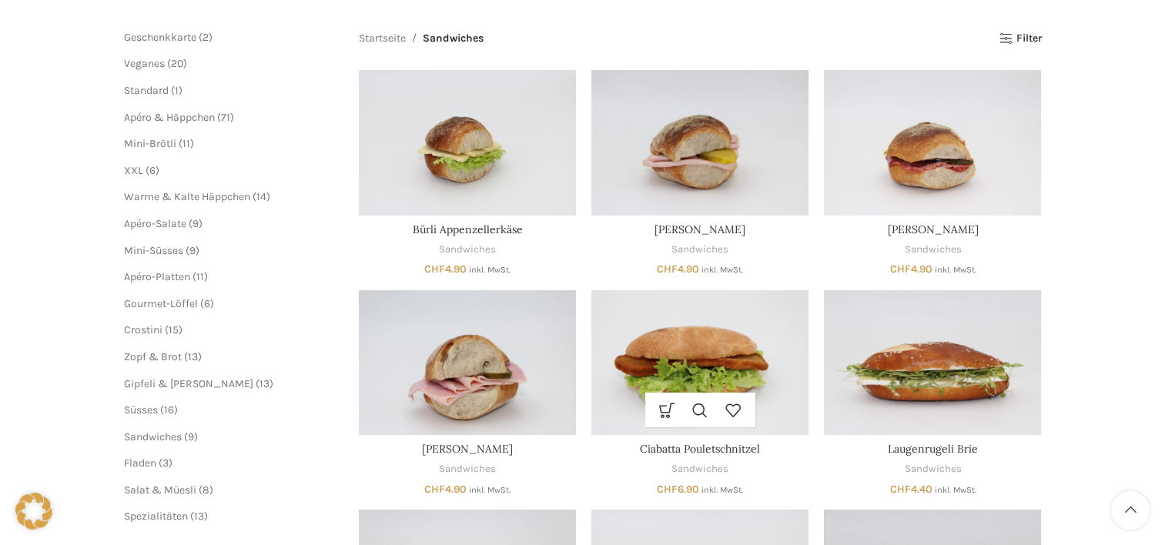
scroll to position [0, 0]
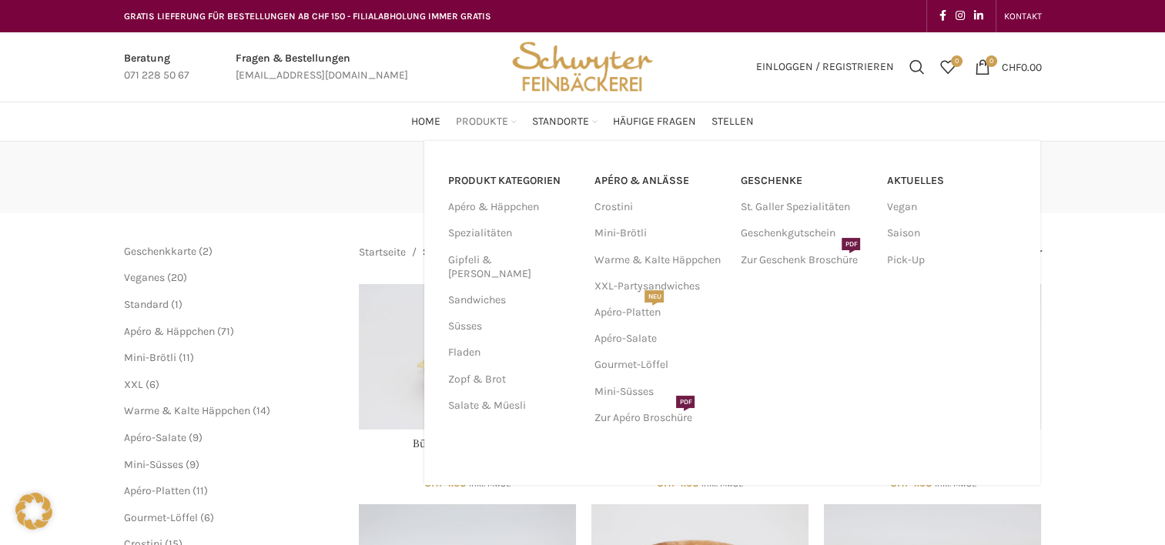
click at [474, 118] on span "Produkte" at bounding box center [482, 122] width 52 height 15
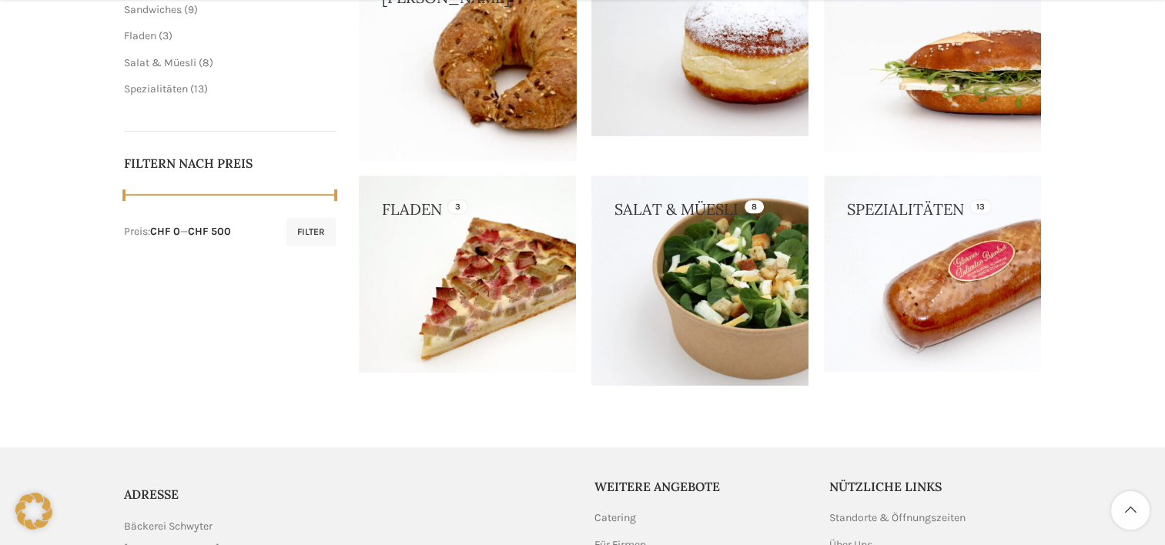
scroll to position [588, 0]
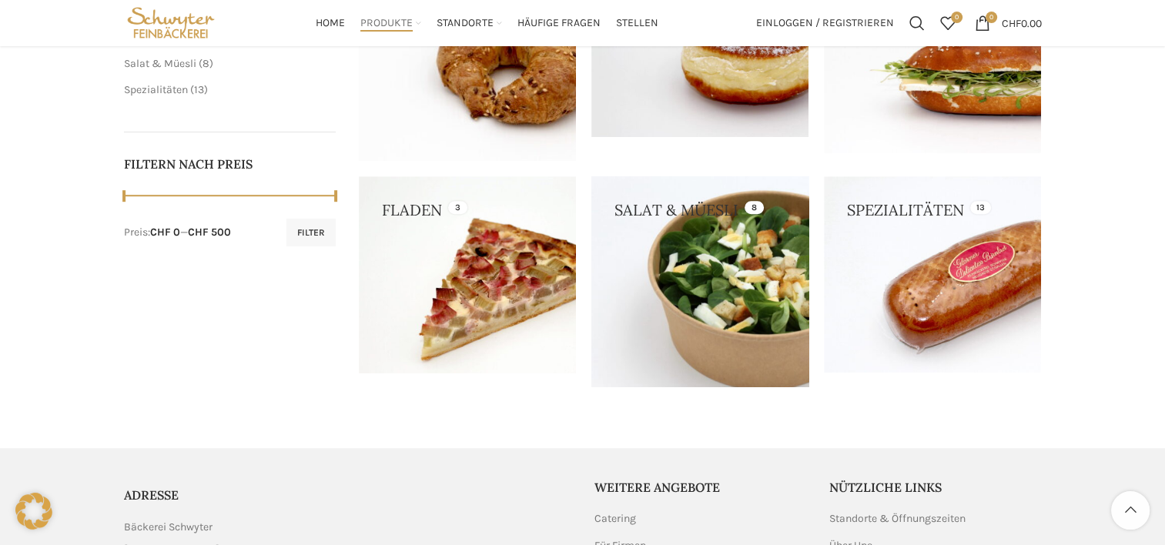
click at [766, 246] on link at bounding box center [700, 281] width 217 height 210
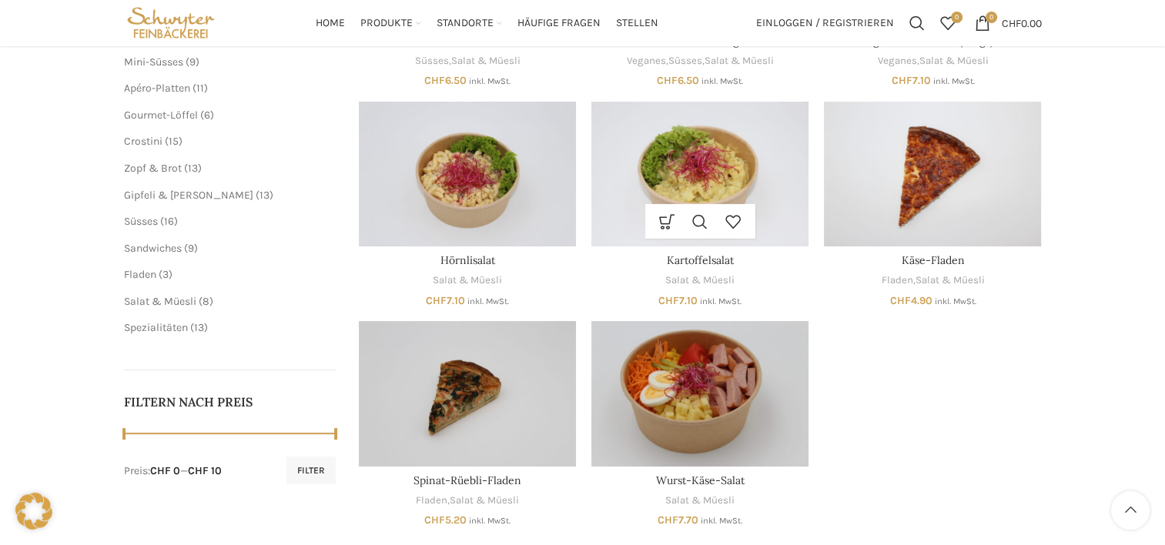
scroll to position [357, 0]
